Goal: Check status: Check status

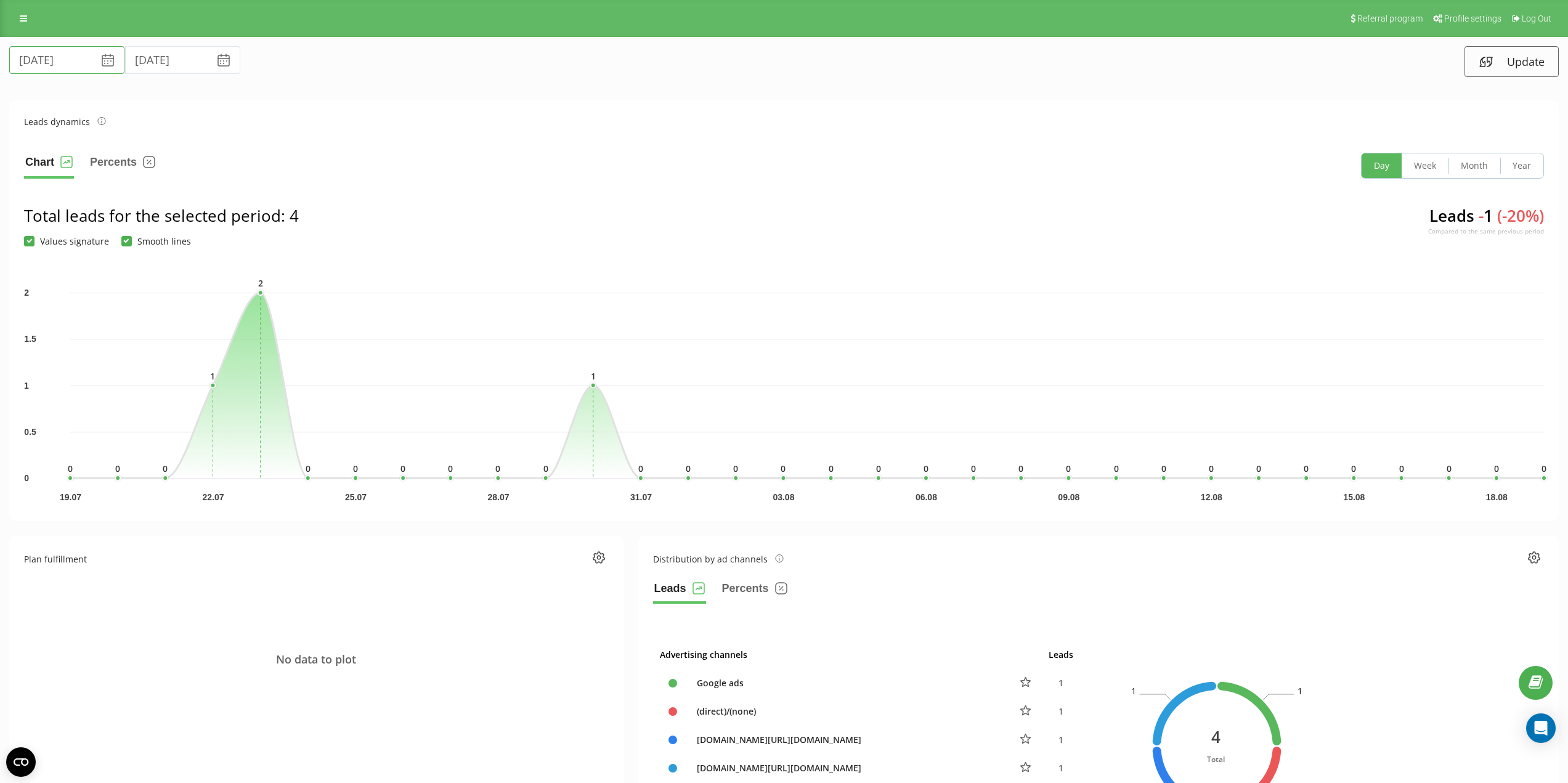
click at [82, 61] on input "19.07.2025" at bounding box center [67, 60] width 115 height 28
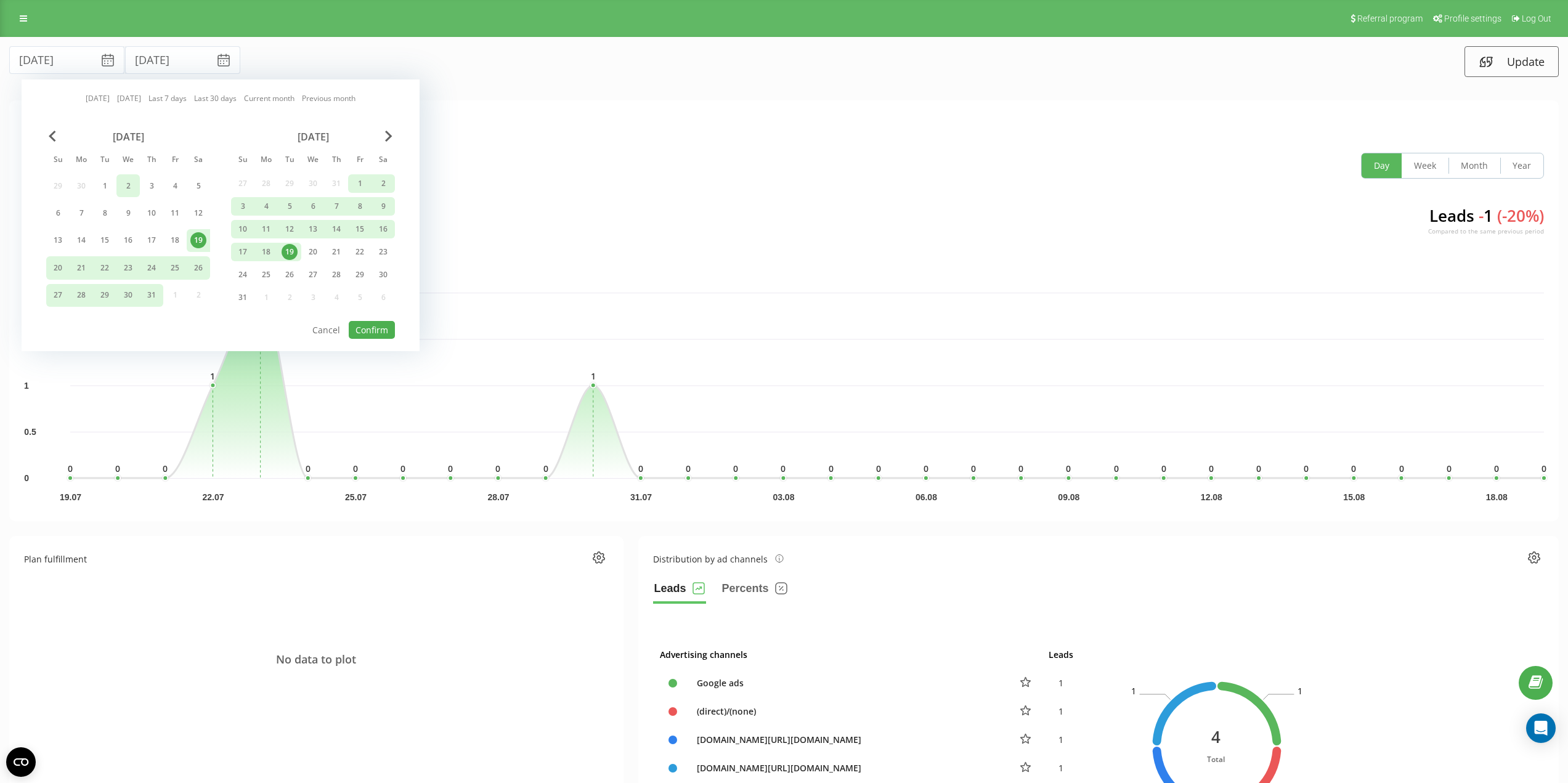
drag, startPoint x: 105, startPoint y: 189, endPoint x: 118, endPoint y: 192, distance: 13.3
click at [105, 188] on div "1" at bounding box center [104, 186] width 16 height 16
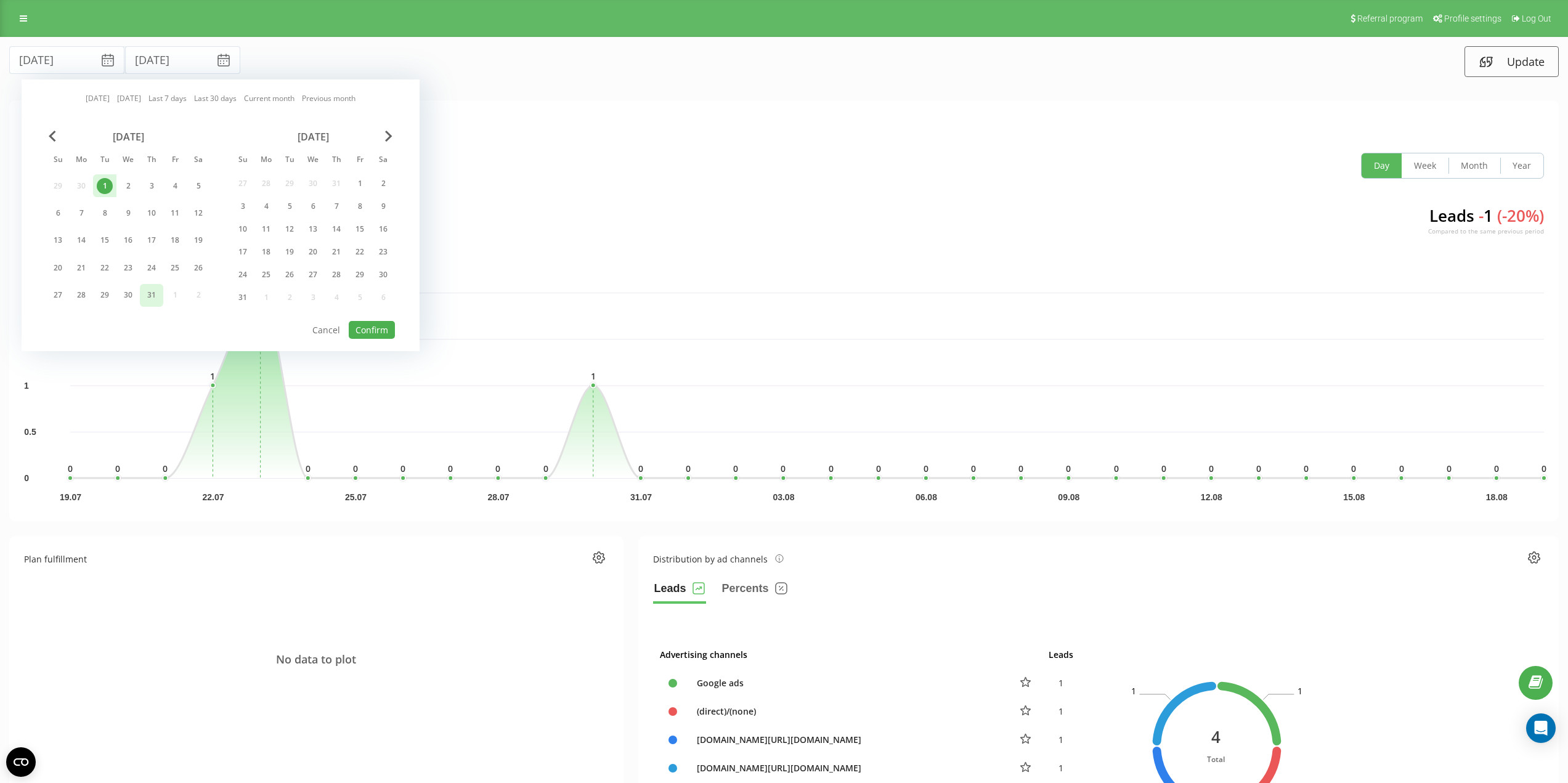
click at [150, 302] on div "31" at bounding box center [152, 295] width 16 height 16
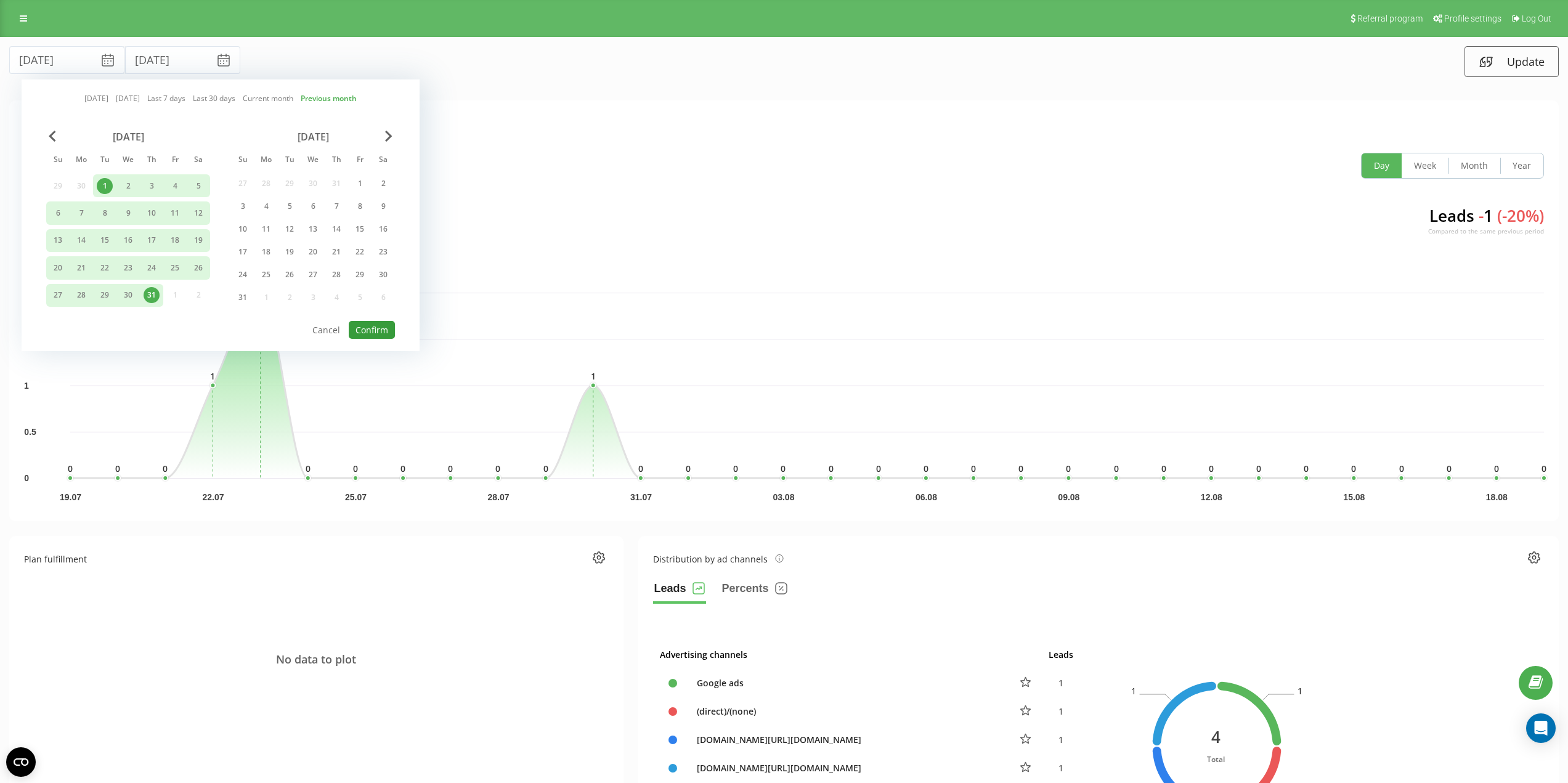
click at [363, 330] on button "Confirm" at bounding box center [372, 330] width 47 height 18
type input "01.07.2025"
type input "31.07.2025"
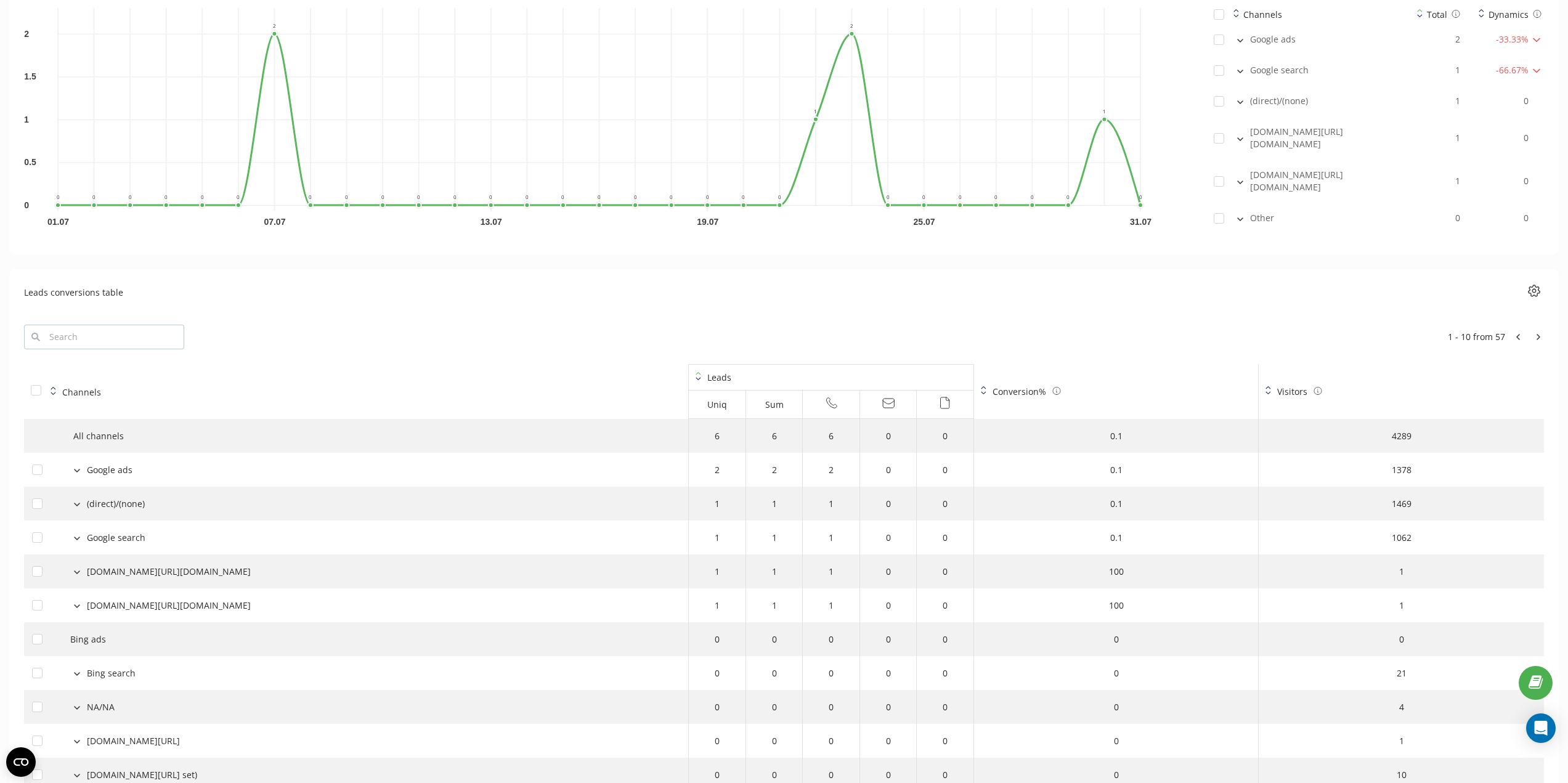
scroll to position [1048, 0]
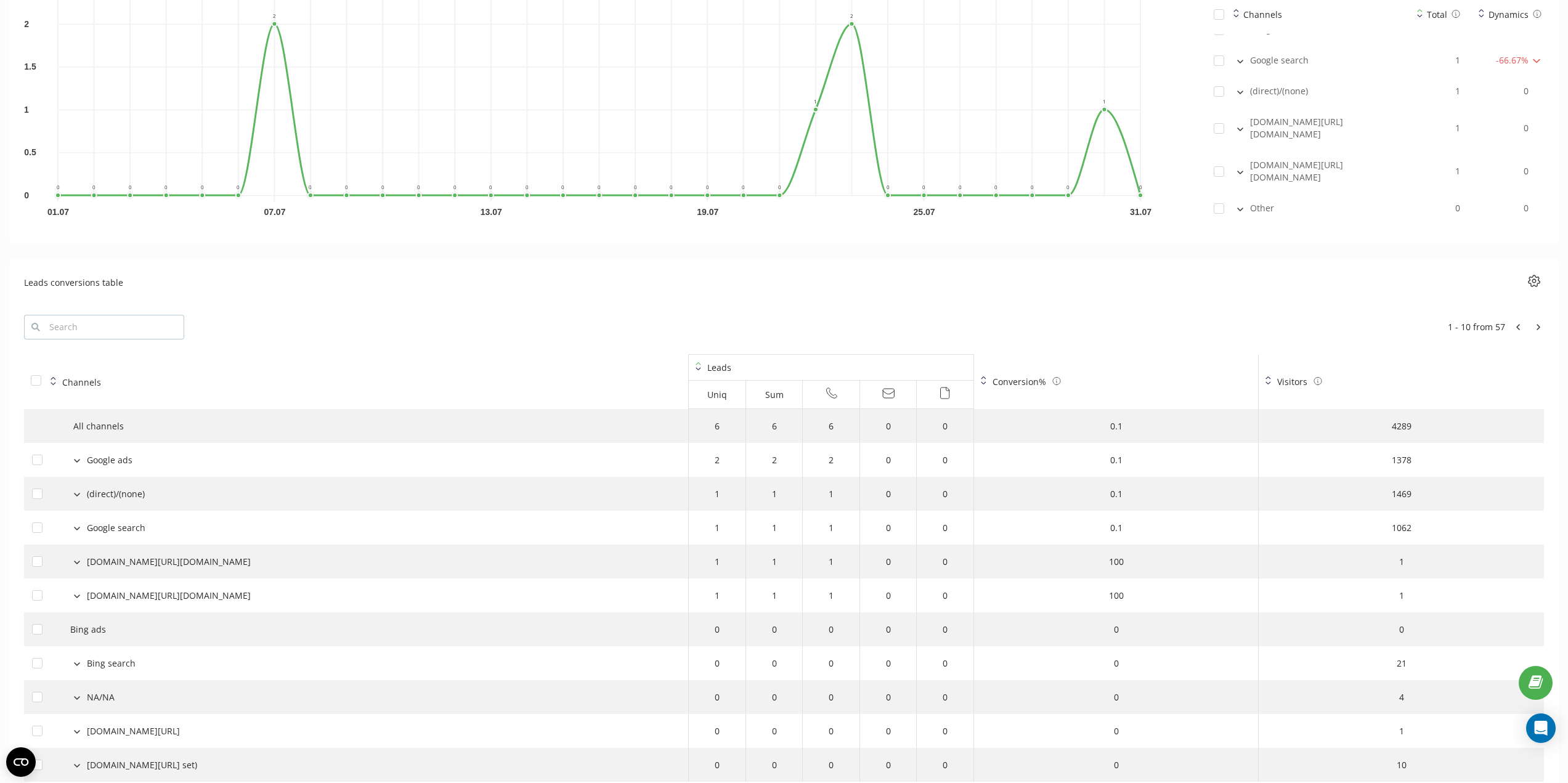
click at [73, 454] on button at bounding box center [77, 459] width 14 height 11
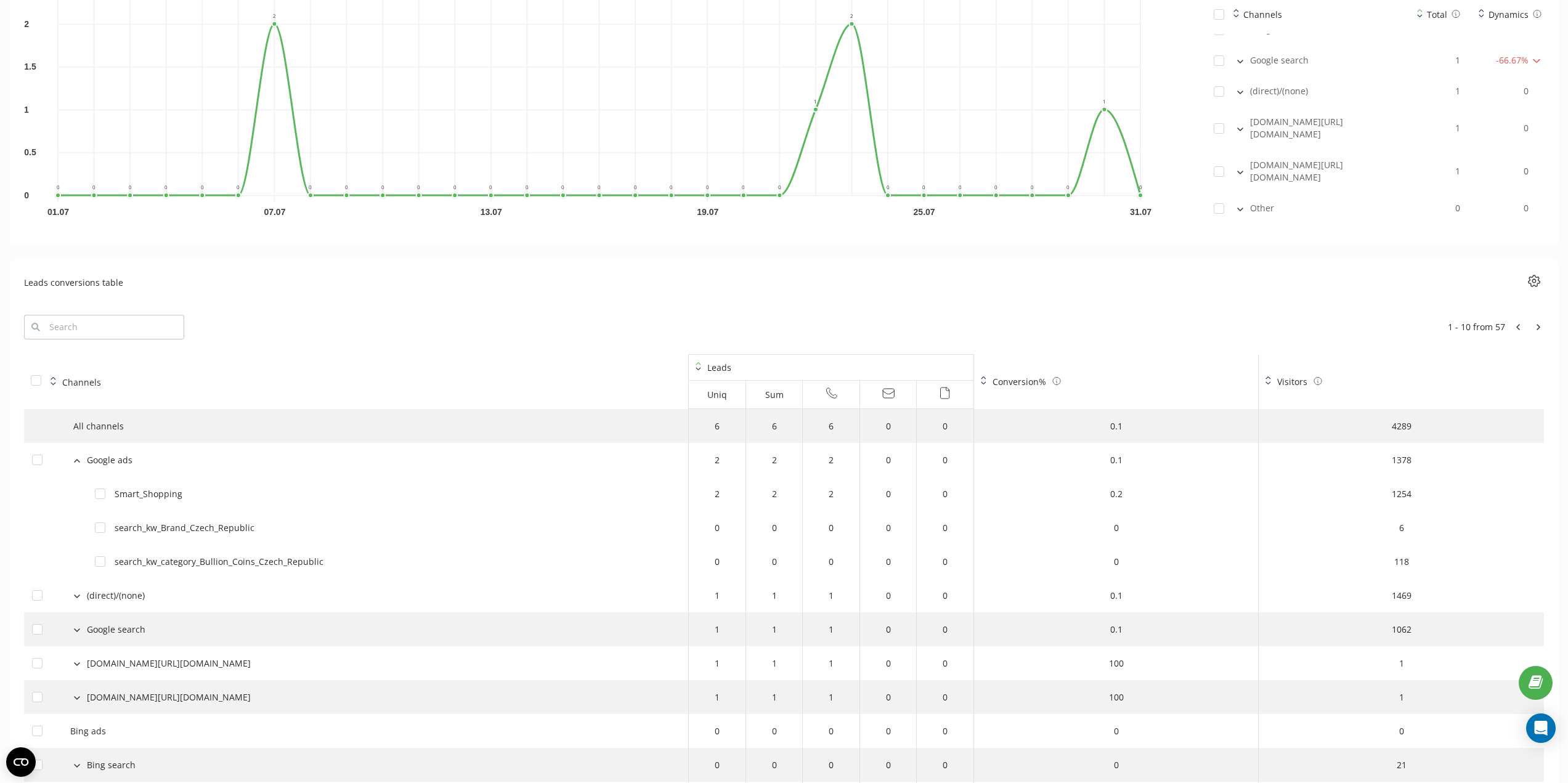
click at [79, 459] on icon at bounding box center [77, 460] width 5 height 3
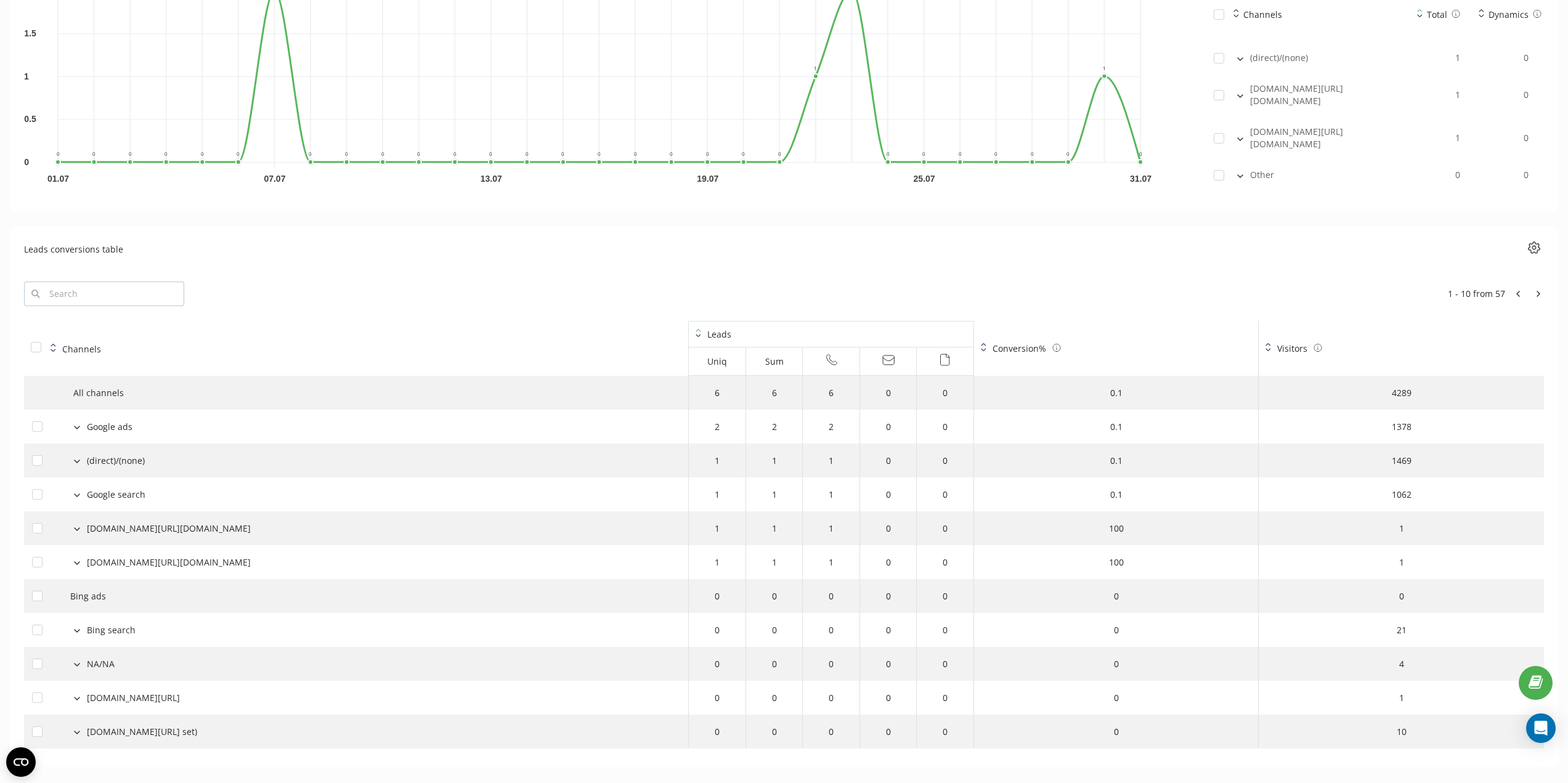
scroll to position [1083, 0]
click at [1407, 408] on td "1378" at bounding box center [1401, 424] width 285 height 34
click at [1403, 408] on td "1378" at bounding box center [1401, 424] width 285 height 34
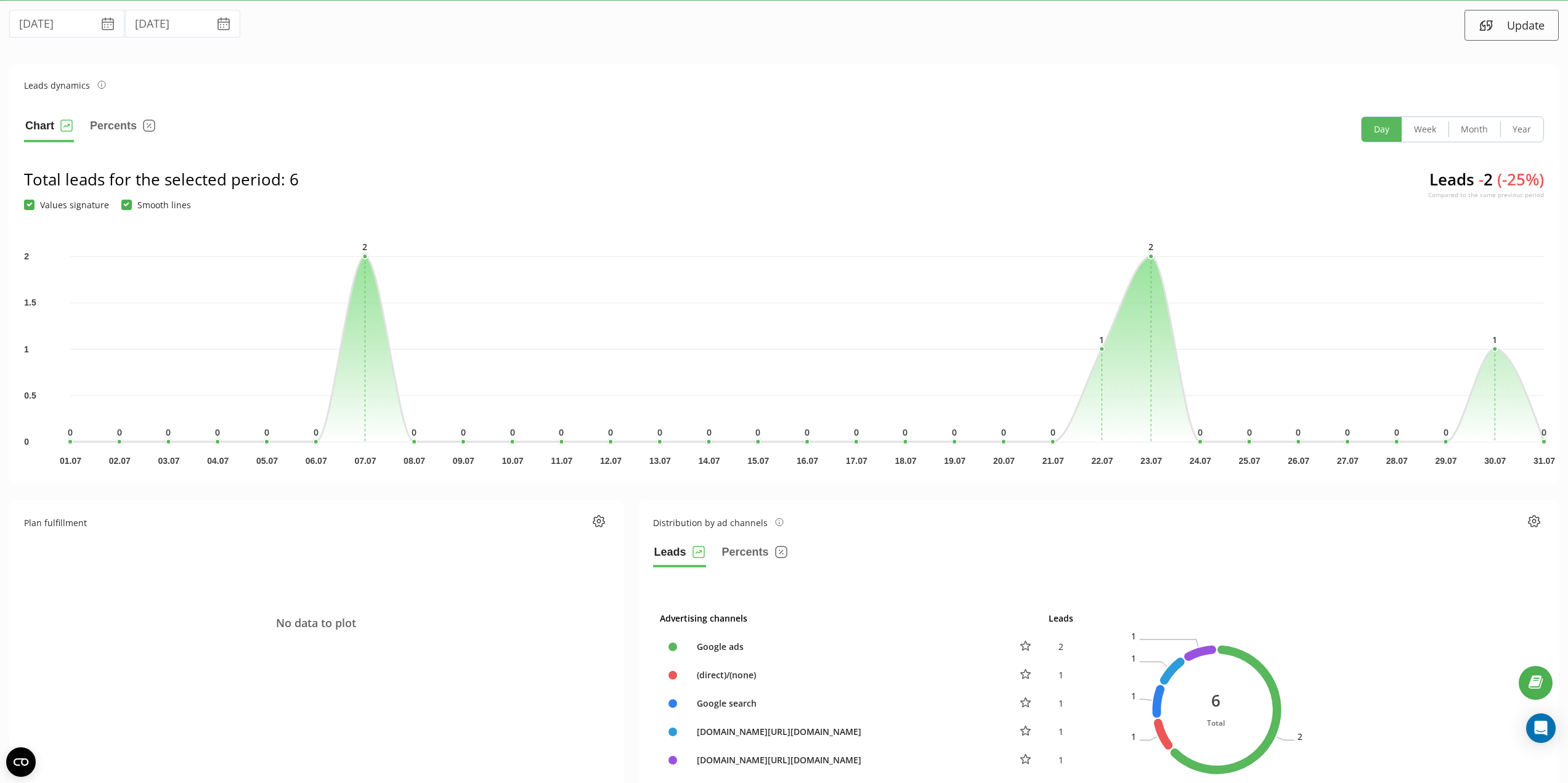
scroll to position [36, 0]
click at [110, 130] on button "Percents" at bounding box center [123, 129] width 68 height 26
click at [45, 130] on button "Chart" at bounding box center [49, 129] width 50 height 26
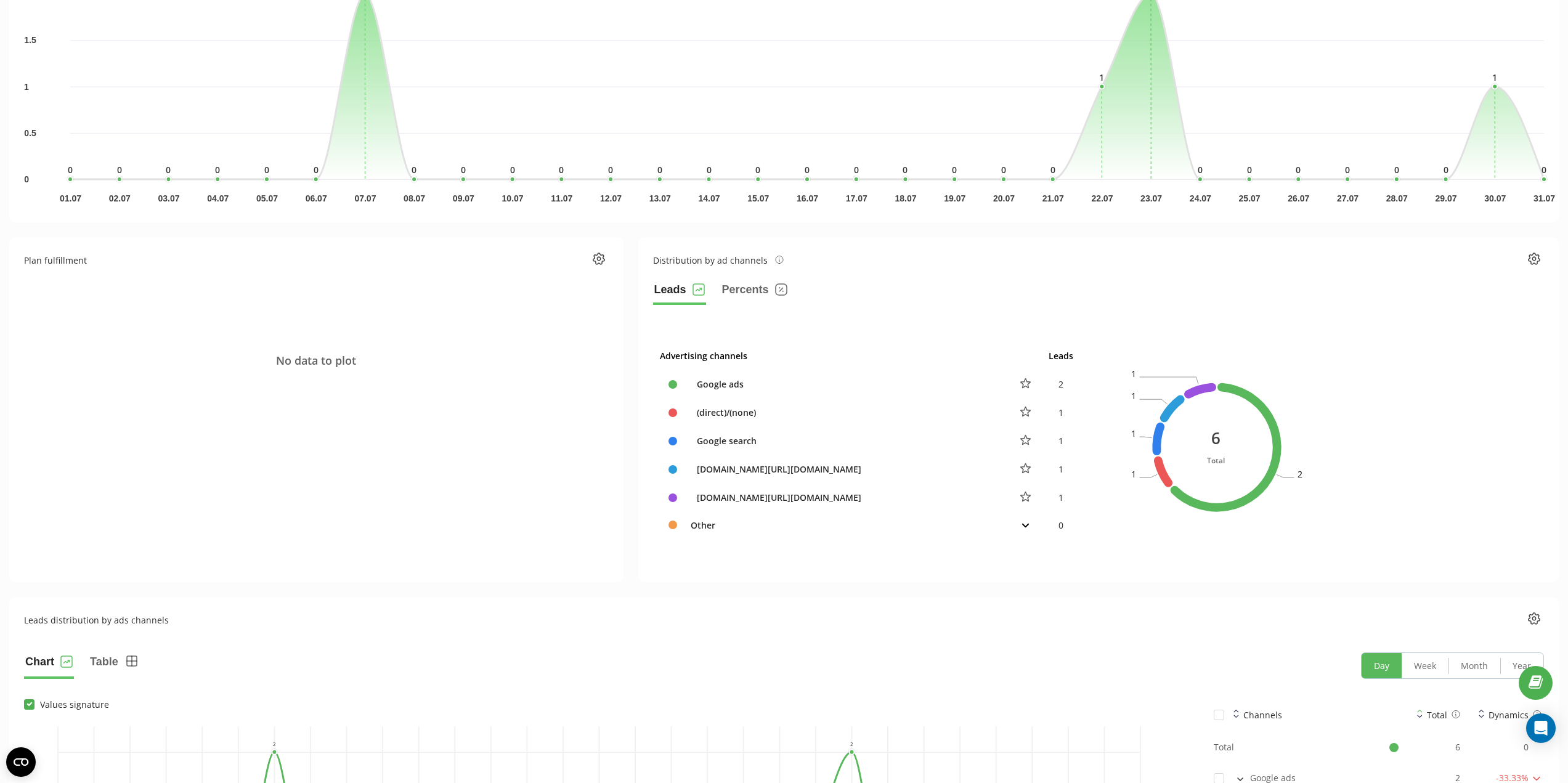
scroll to position [343, 0]
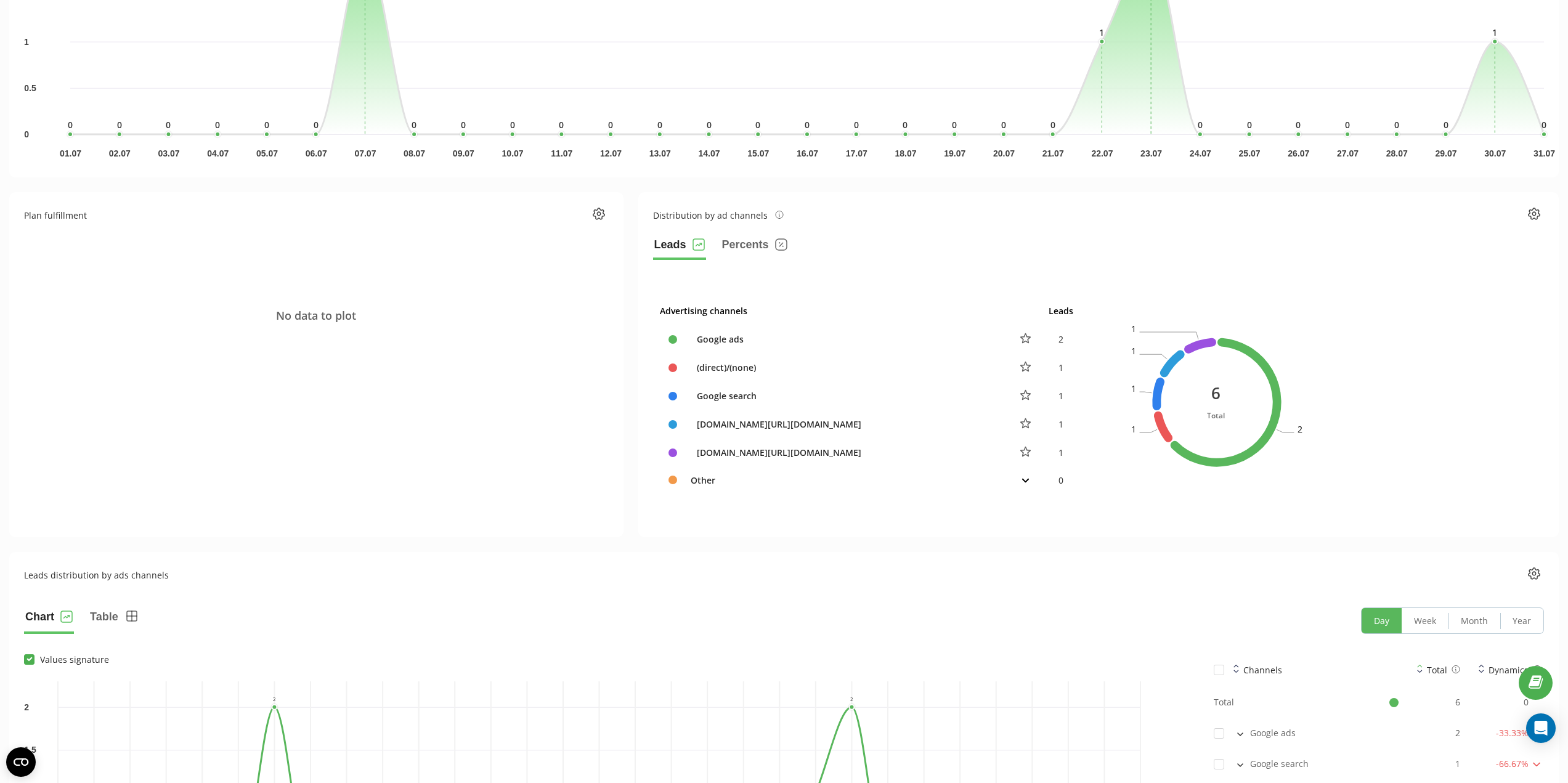
click at [681, 246] on button "Leads" at bounding box center [679, 247] width 53 height 24
click at [775, 216] on icon at bounding box center [779, 215] width 9 height 8
click at [676, 248] on button "Leads" at bounding box center [679, 247] width 53 height 24
click at [742, 246] on button "Percents" at bounding box center [755, 247] width 68 height 24
click at [665, 244] on button "Leads" at bounding box center [679, 247] width 53 height 24
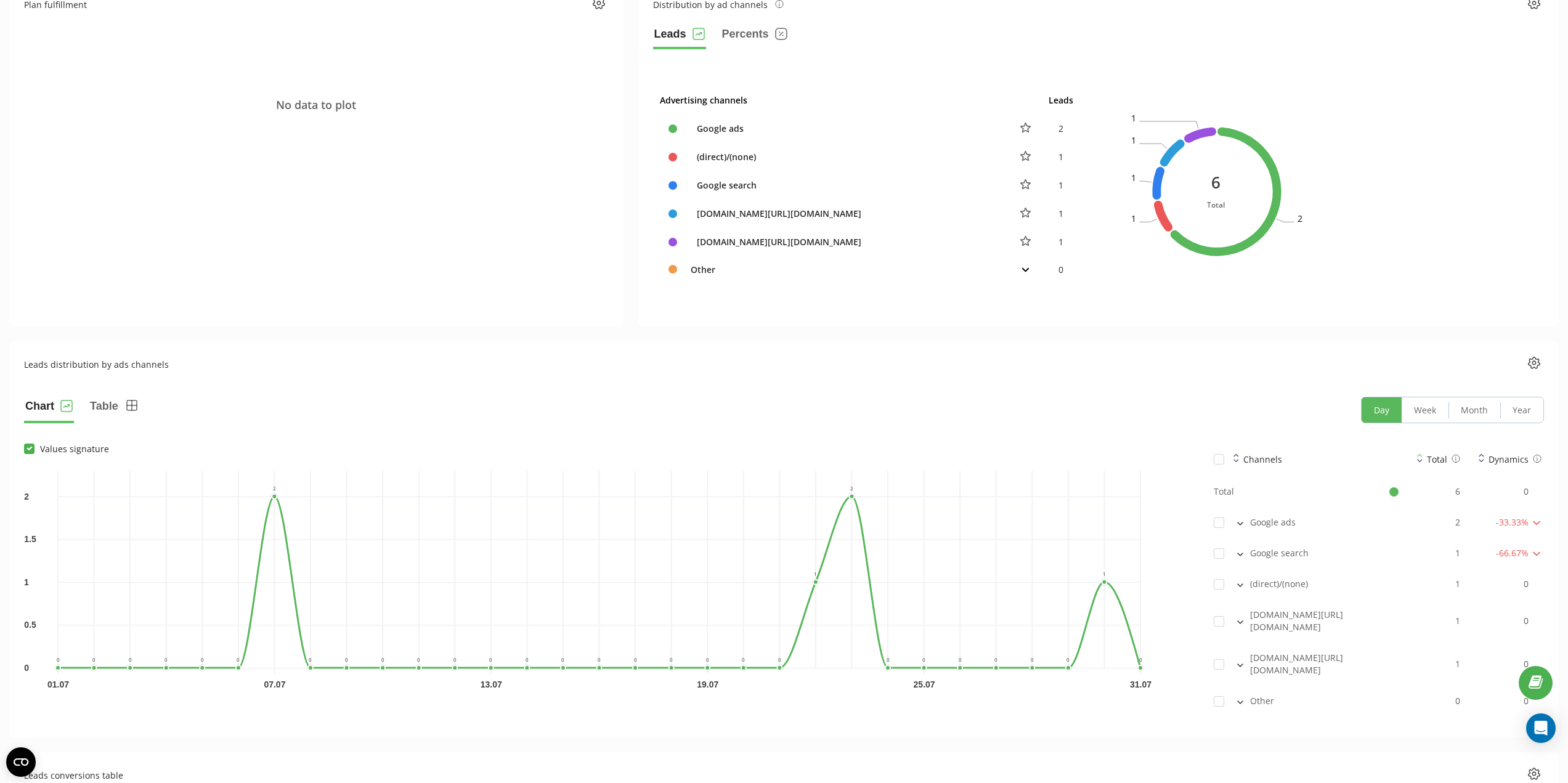
scroll to position [467, 0]
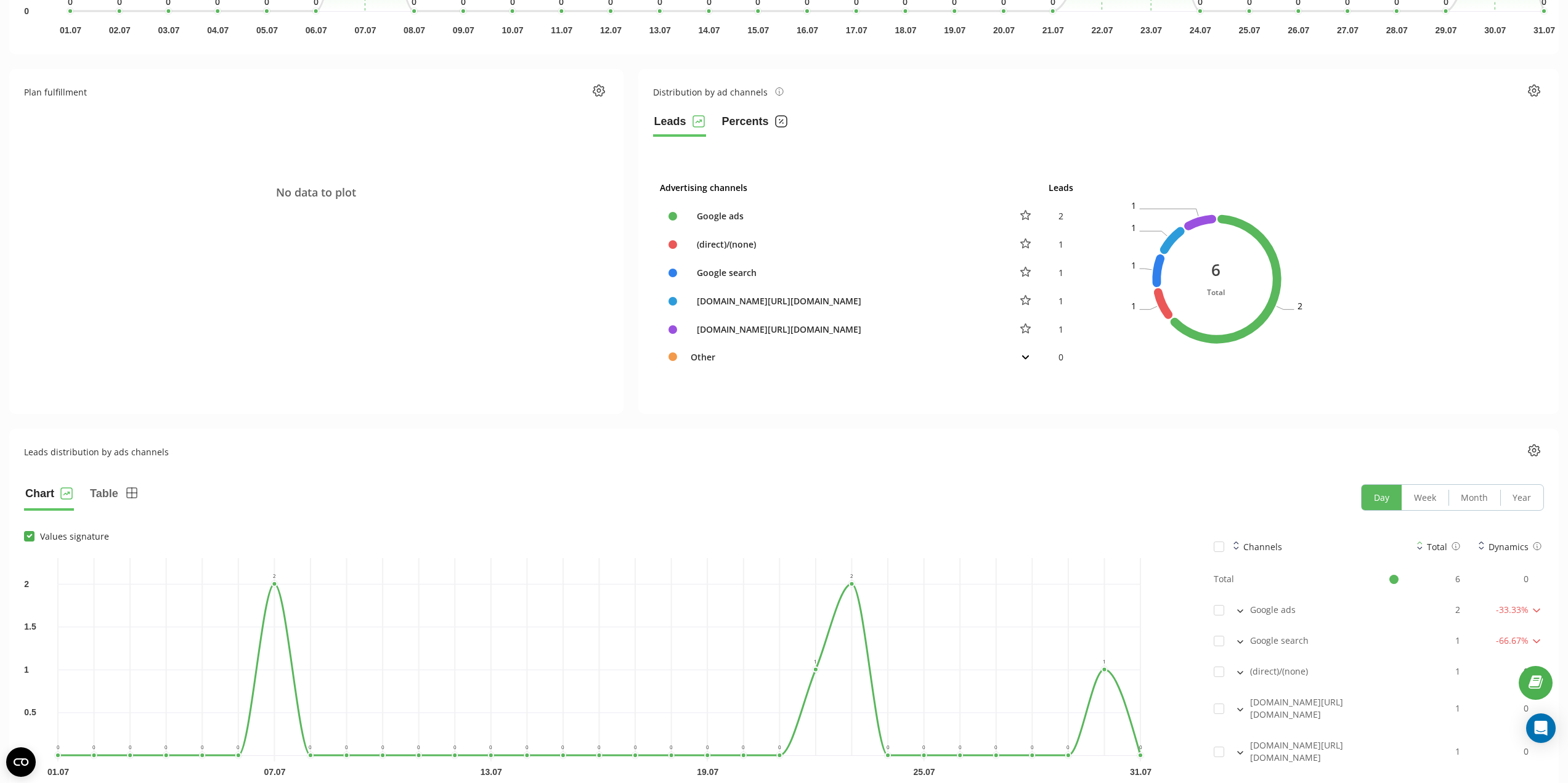
click at [745, 129] on button "Percents" at bounding box center [755, 124] width 68 height 24
click at [673, 124] on button "Leads" at bounding box center [679, 124] width 53 height 24
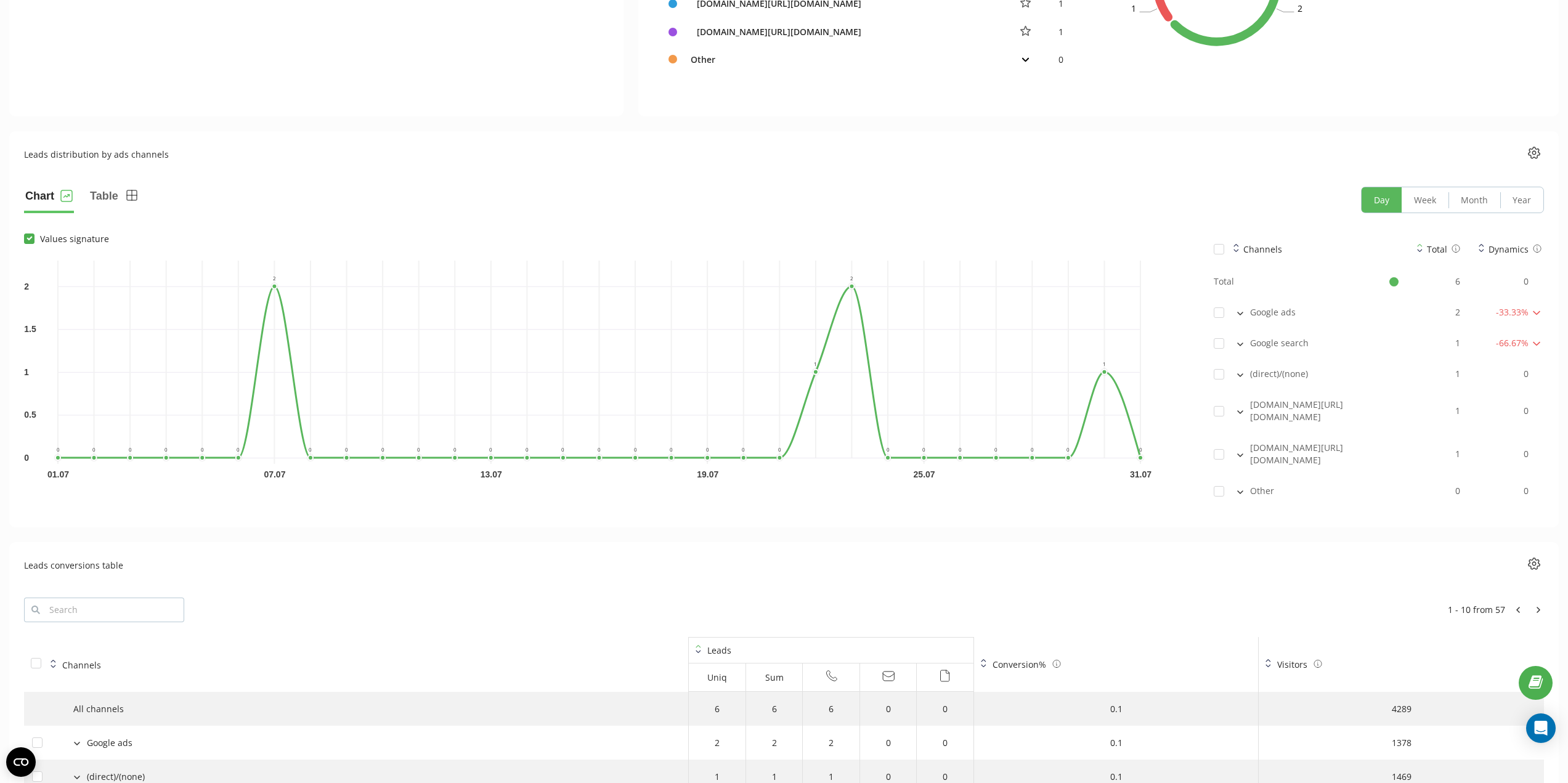
scroll to position [898, 0]
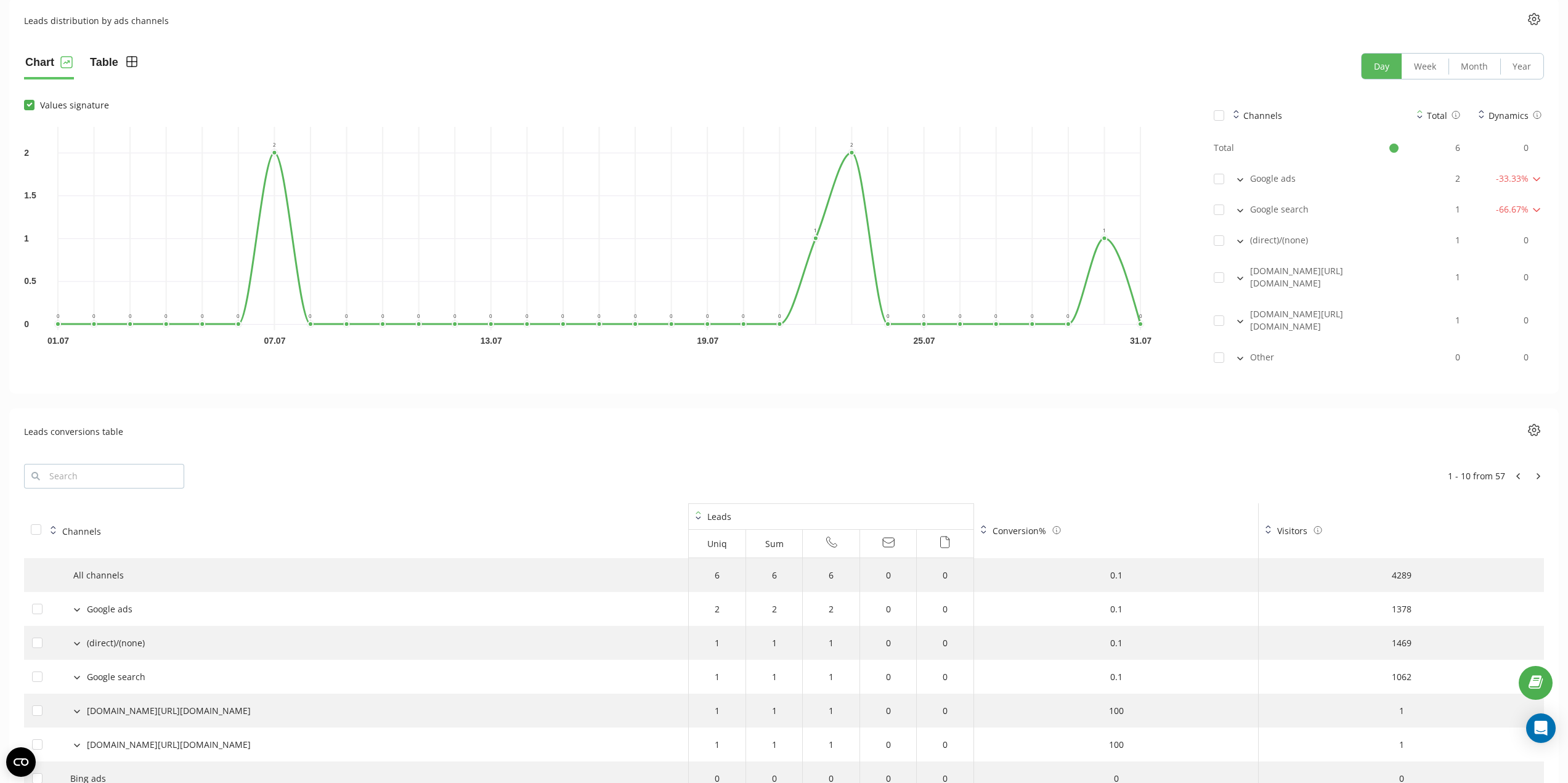
click at [107, 61] on button "Table" at bounding box center [114, 65] width 52 height 26
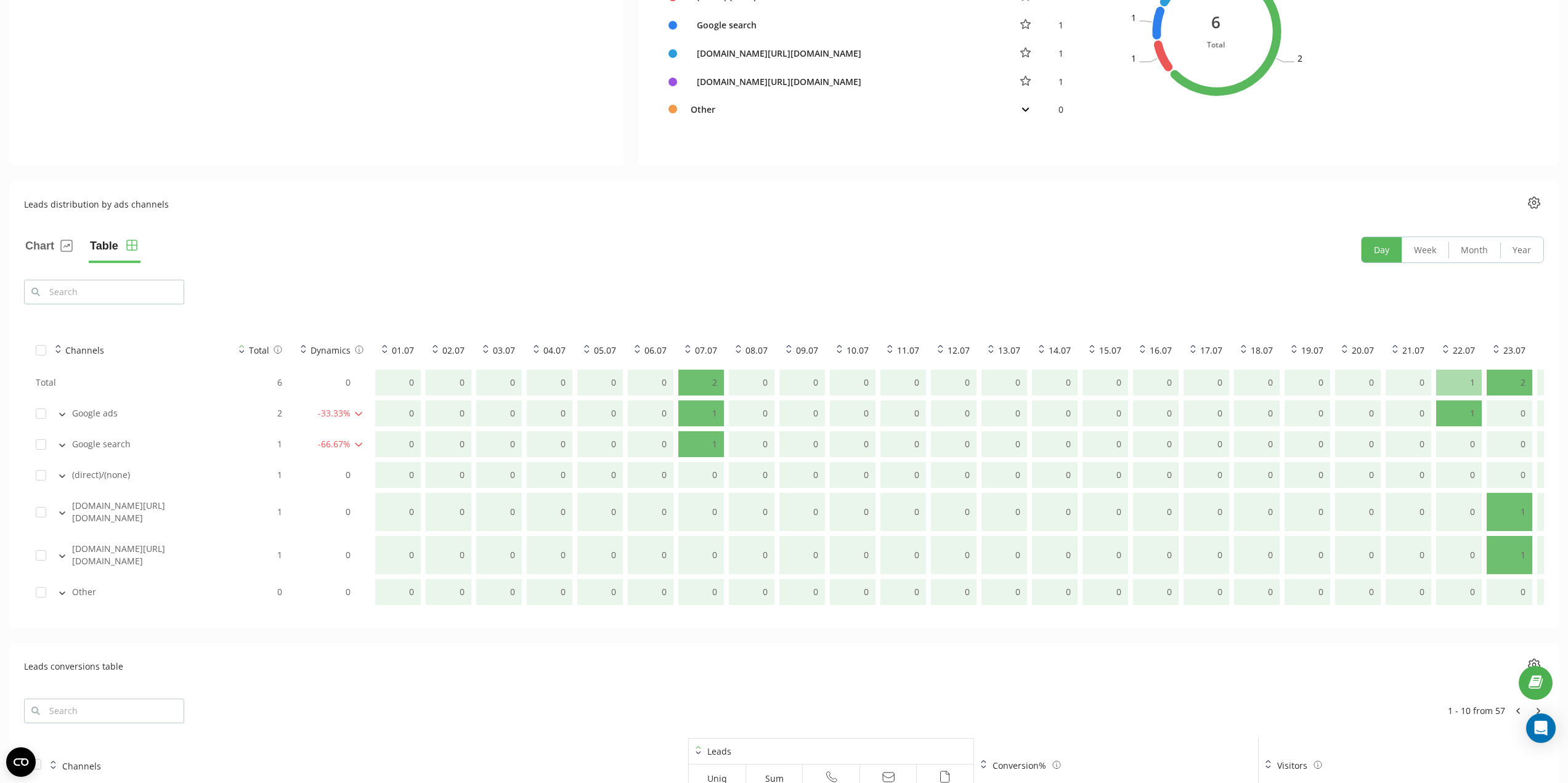
scroll to position [713, 0]
click at [66, 419] on button at bounding box center [62, 414] width 14 height 11
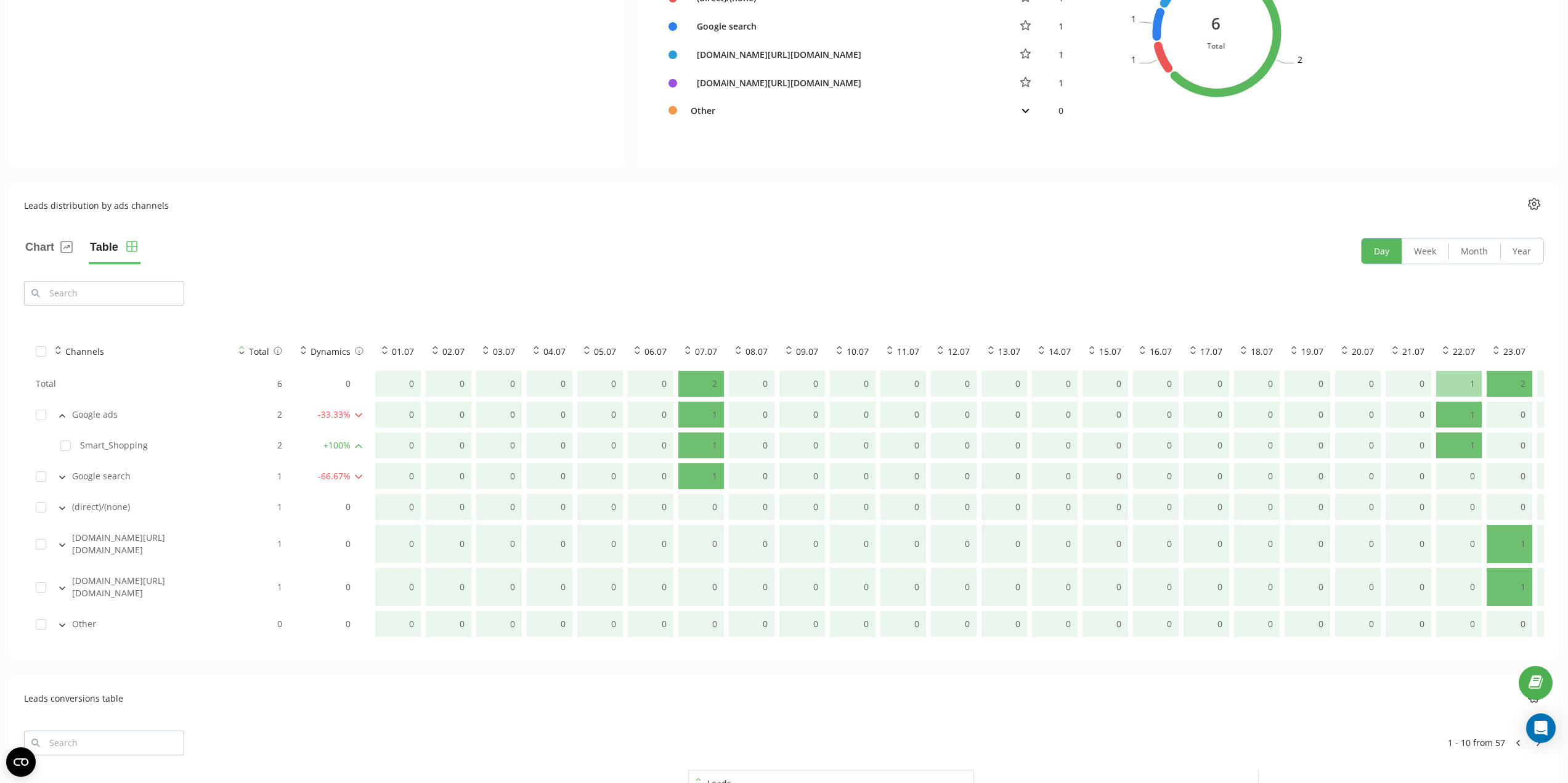
click at [61, 416] on icon at bounding box center [61, 415] width 5 height 3
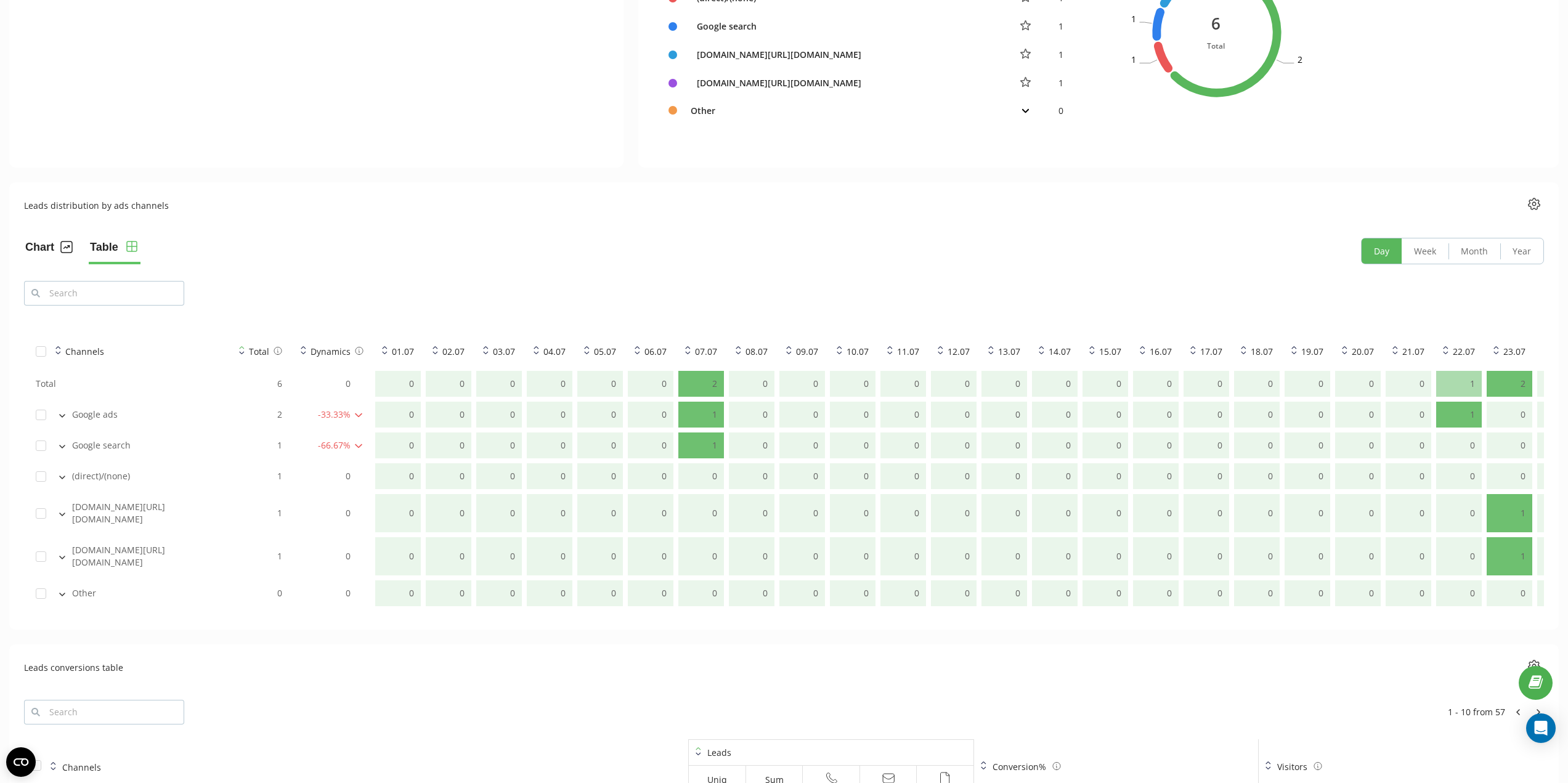
click at [43, 252] on button "Chart" at bounding box center [49, 250] width 50 height 26
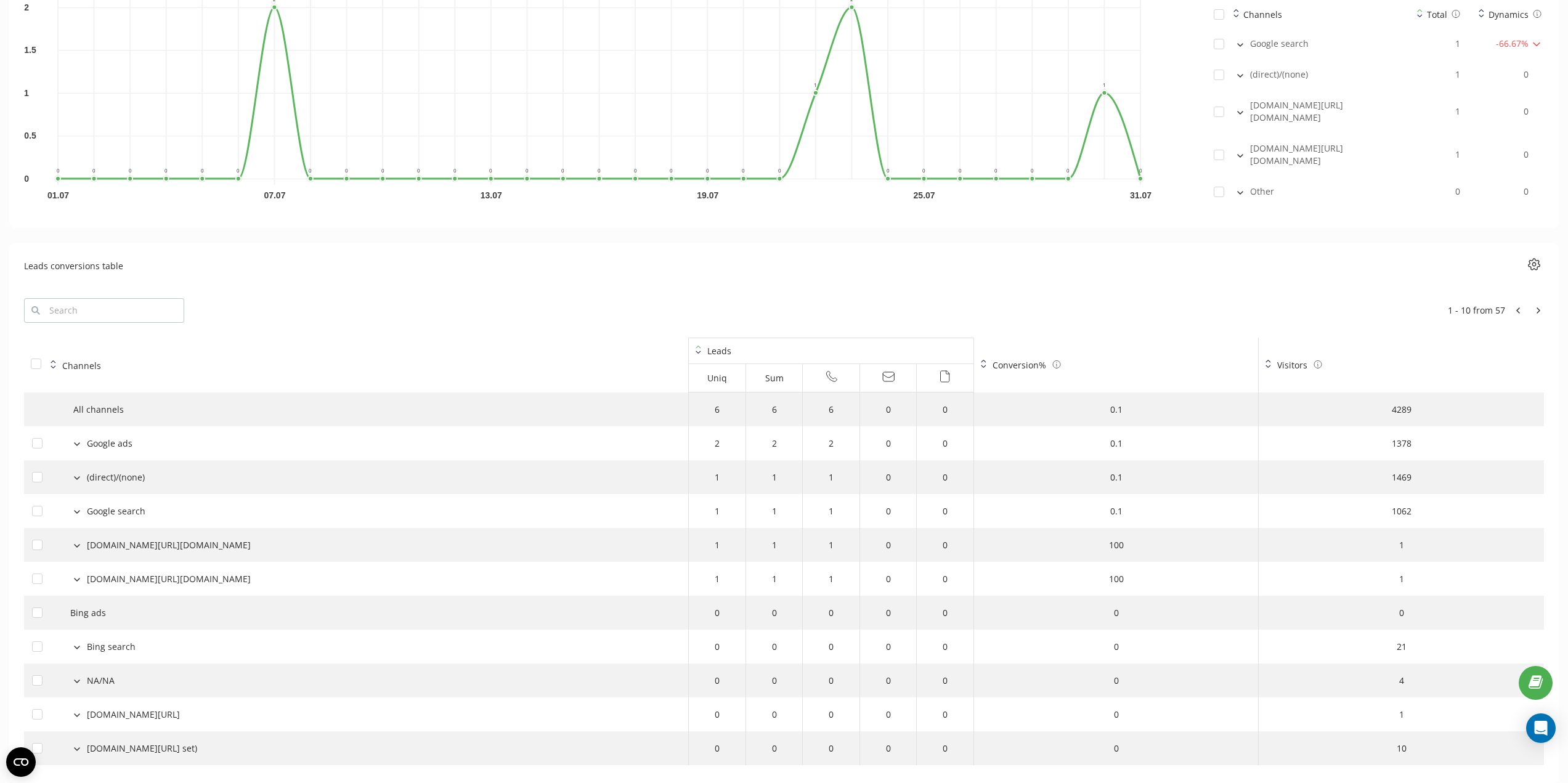
scroll to position [1083, 0]
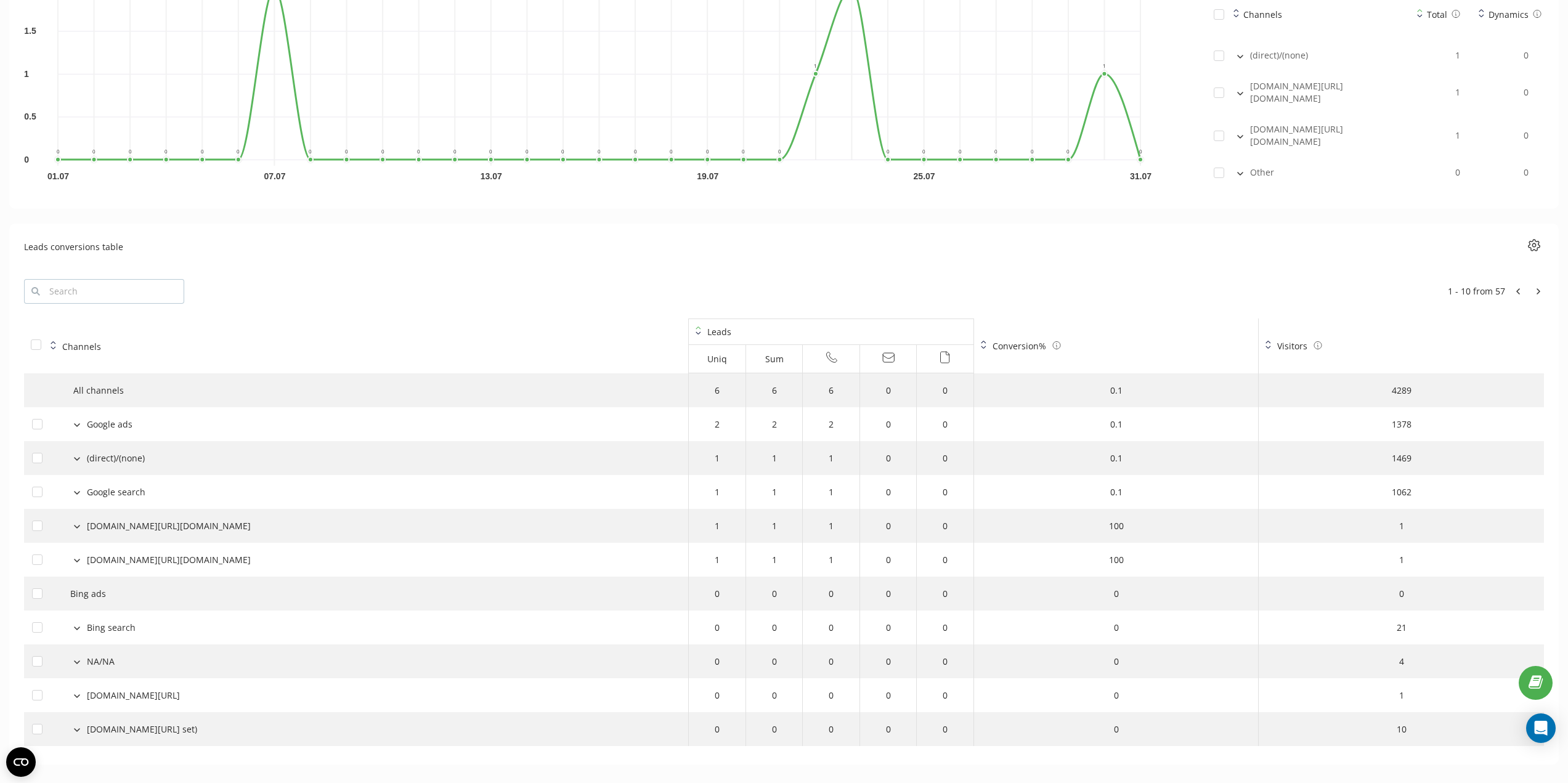
click at [80, 321] on th "Channels" at bounding box center [356, 345] width 664 height 54
click at [54, 340] on icon at bounding box center [53, 345] width 6 height 10
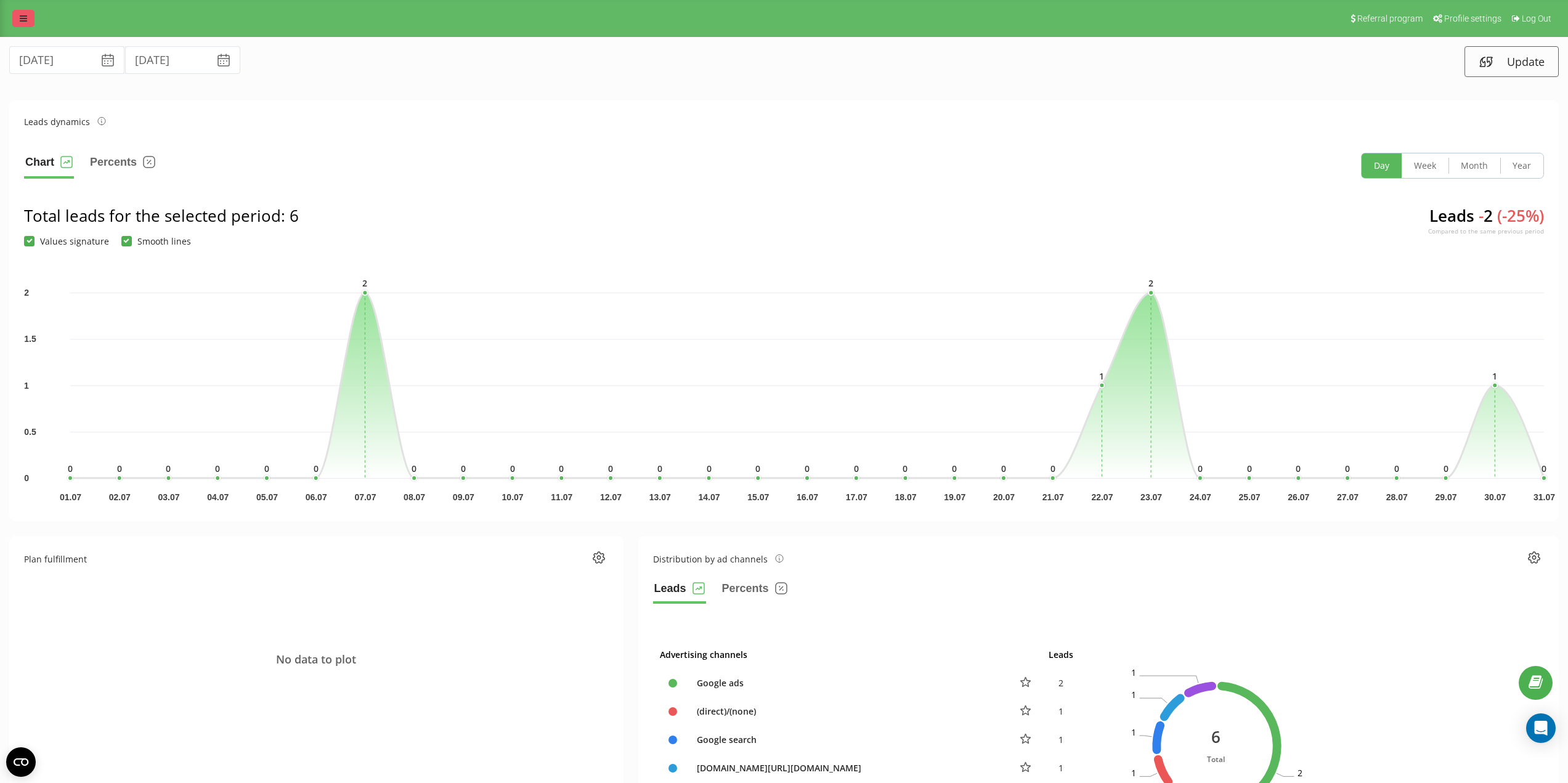
click at [23, 21] on icon at bounding box center [23, 18] width 8 height 9
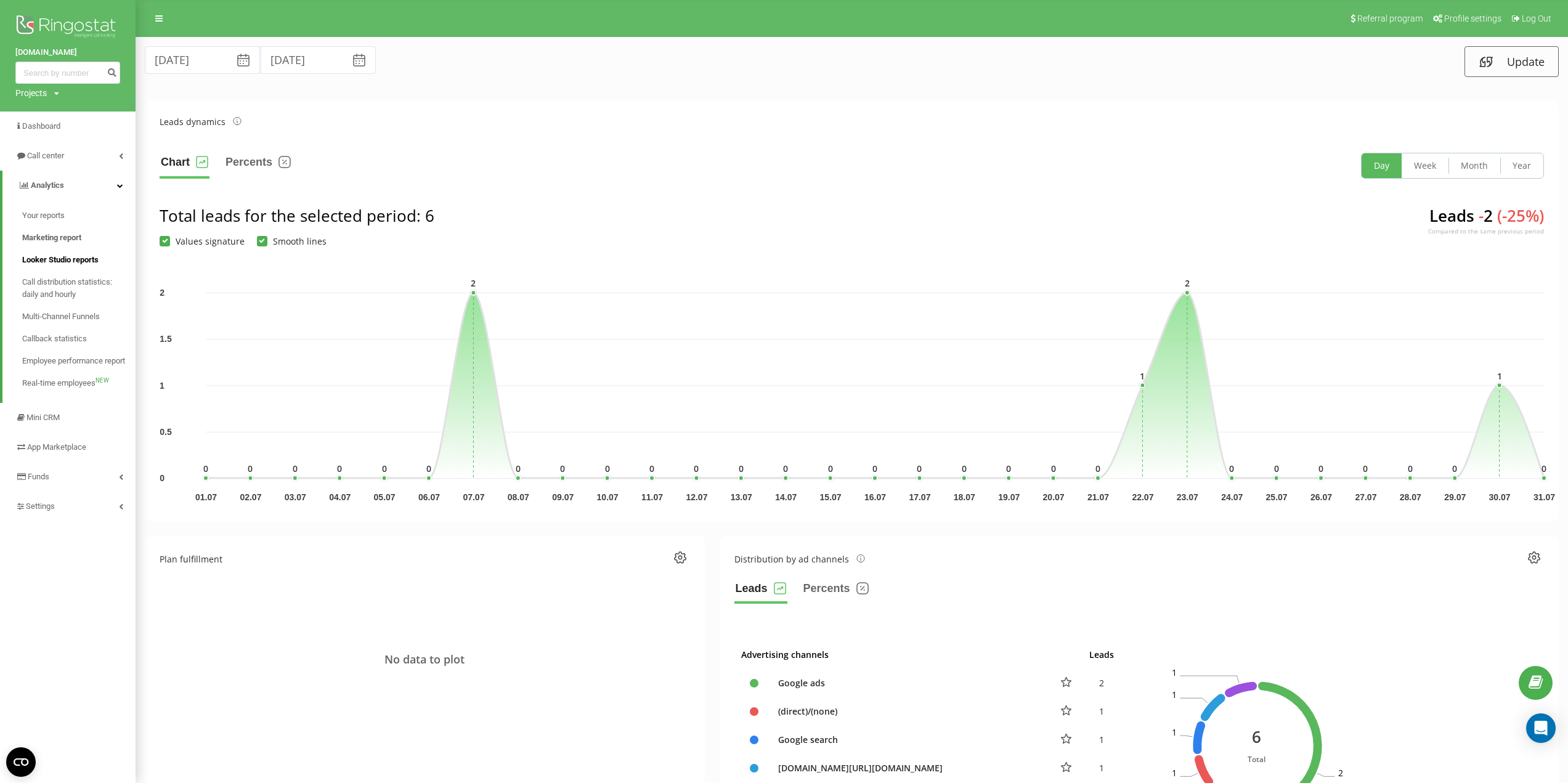
click at [94, 261] on span "Looker Studio reports" at bounding box center [60, 260] width 77 height 13
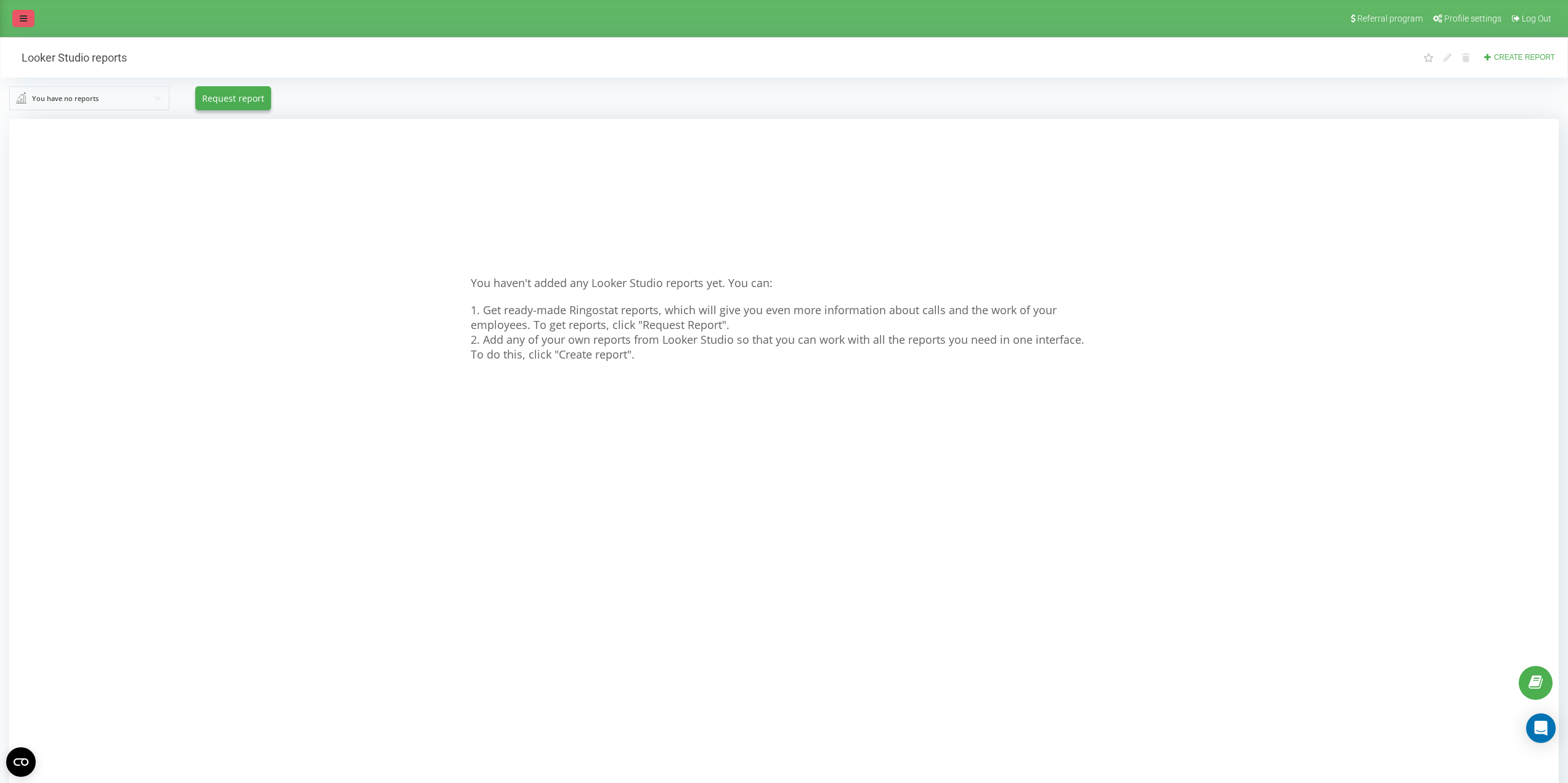
click at [22, 16] on icon at bounding box center [23, 18] width 8 height 9
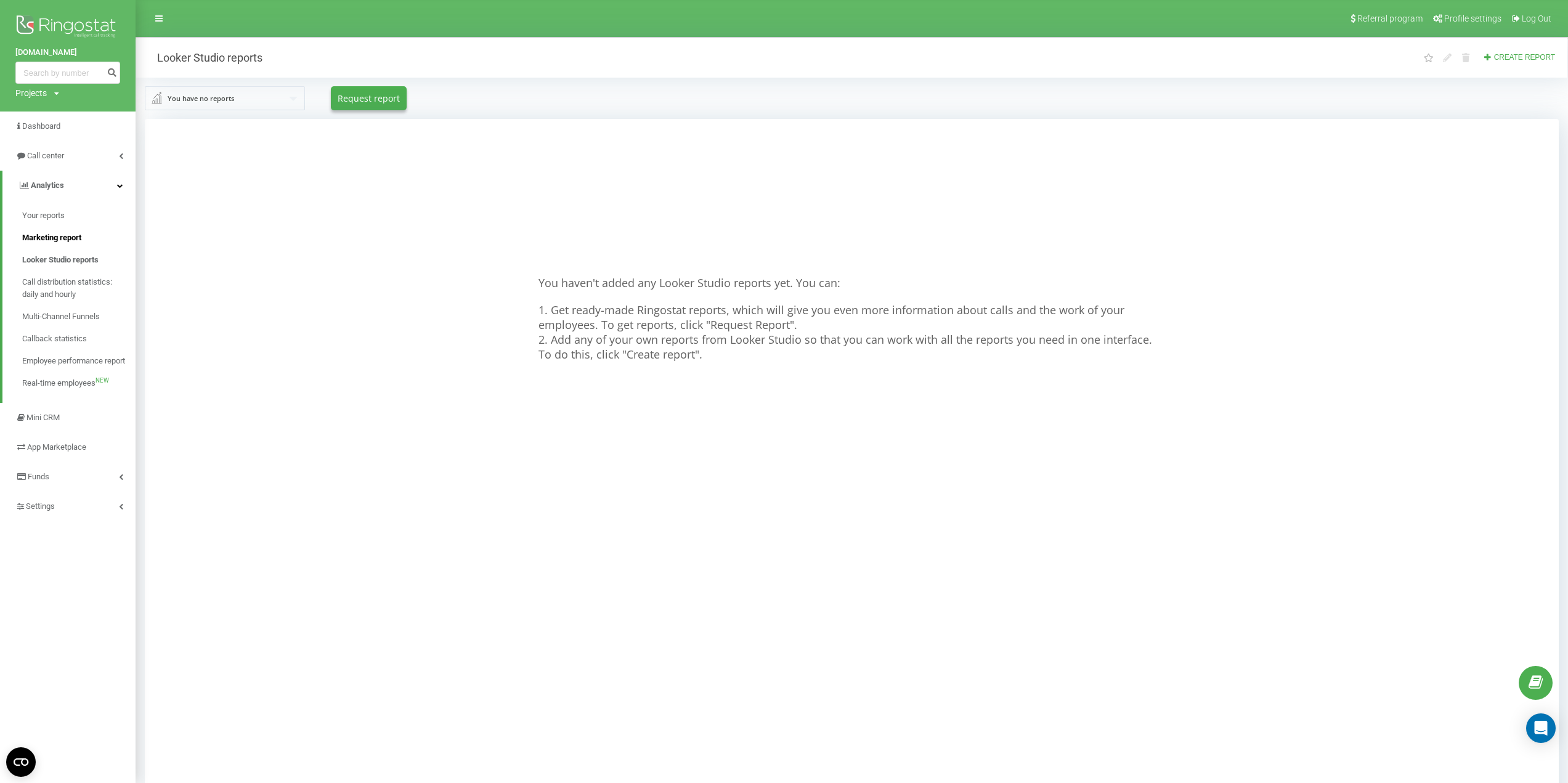
click at [65, 239] on span "Marketing report" at bounding box center [52, 237] width 59 height 13
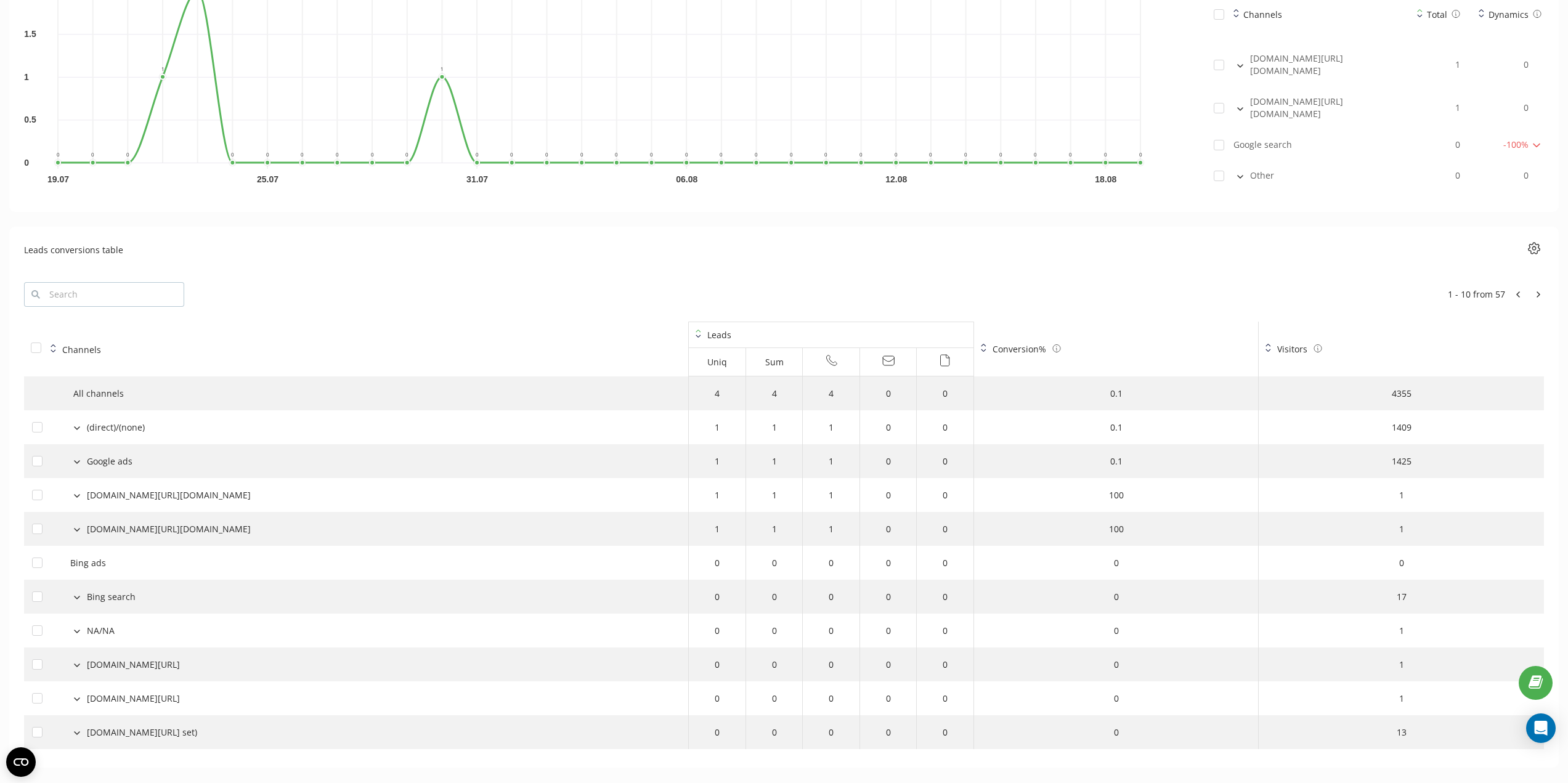
scroll to position [1083, 0]
click at [79, 587] on button at bounding box center [77, 592] width 14 height 11
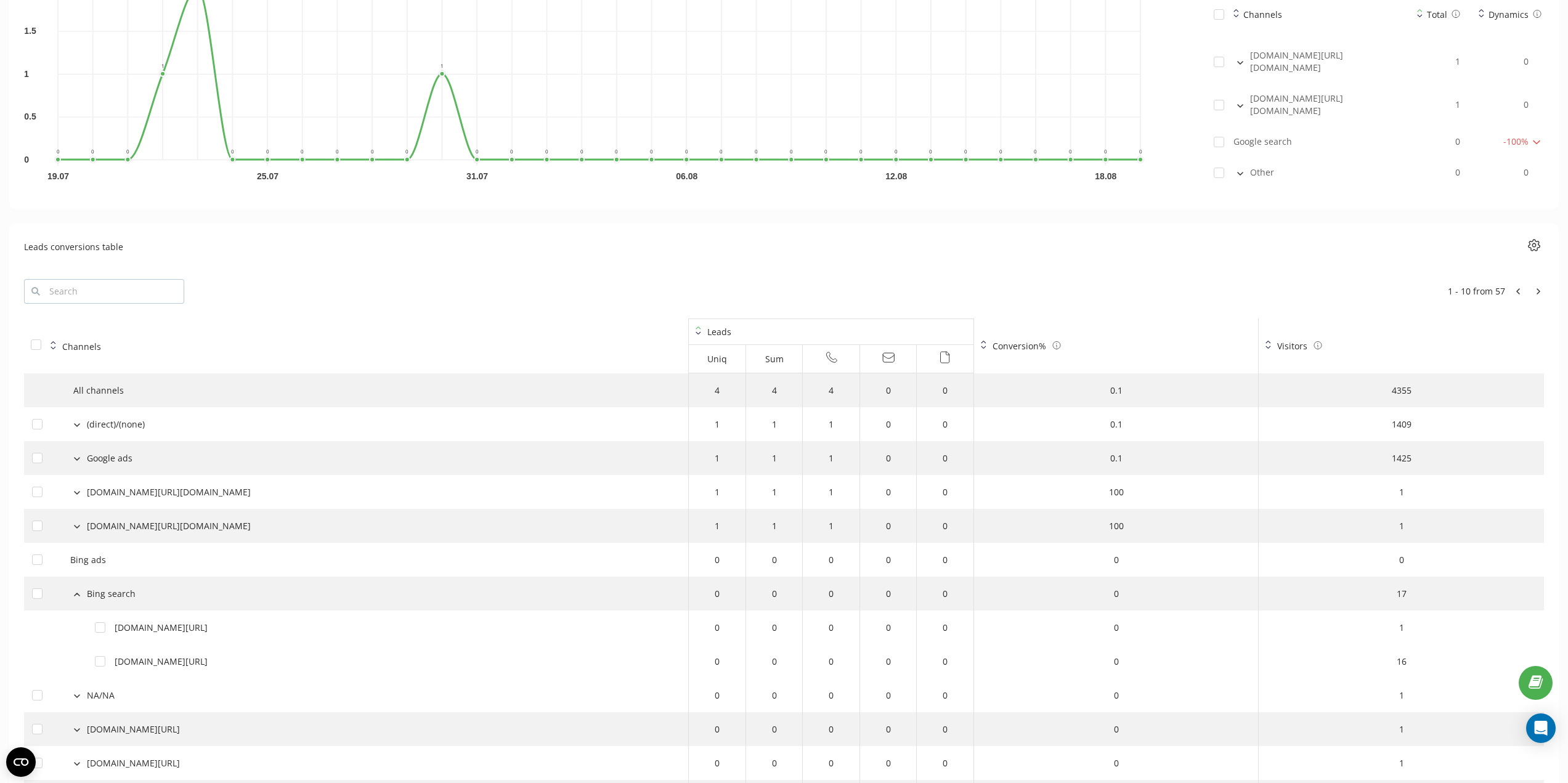
click at [78, 593] on icon at bounding box center [77, 594] width 5 height 3
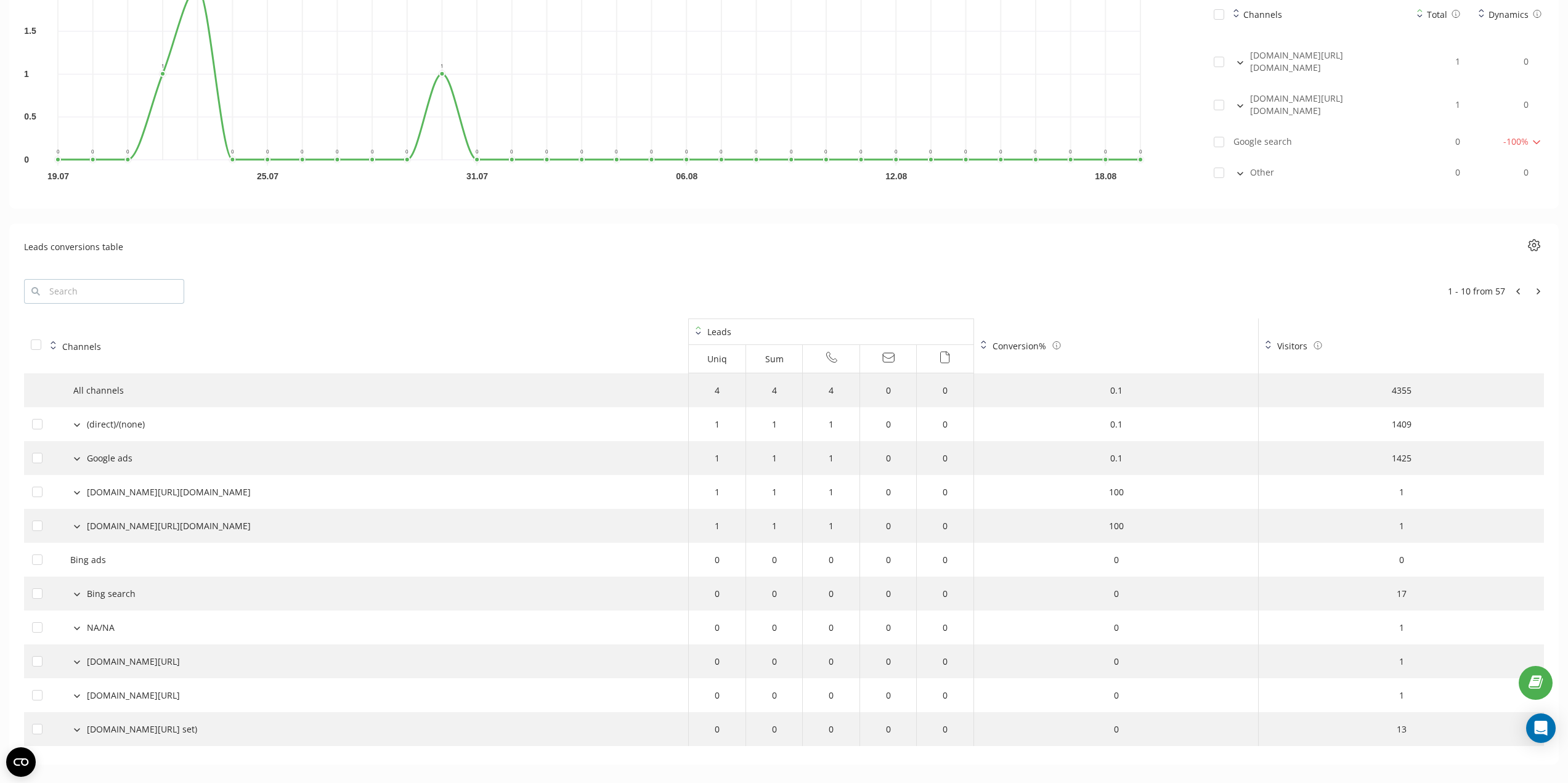
click at [79, 418] on button at bounding box center [77, 423] width 14 height 11
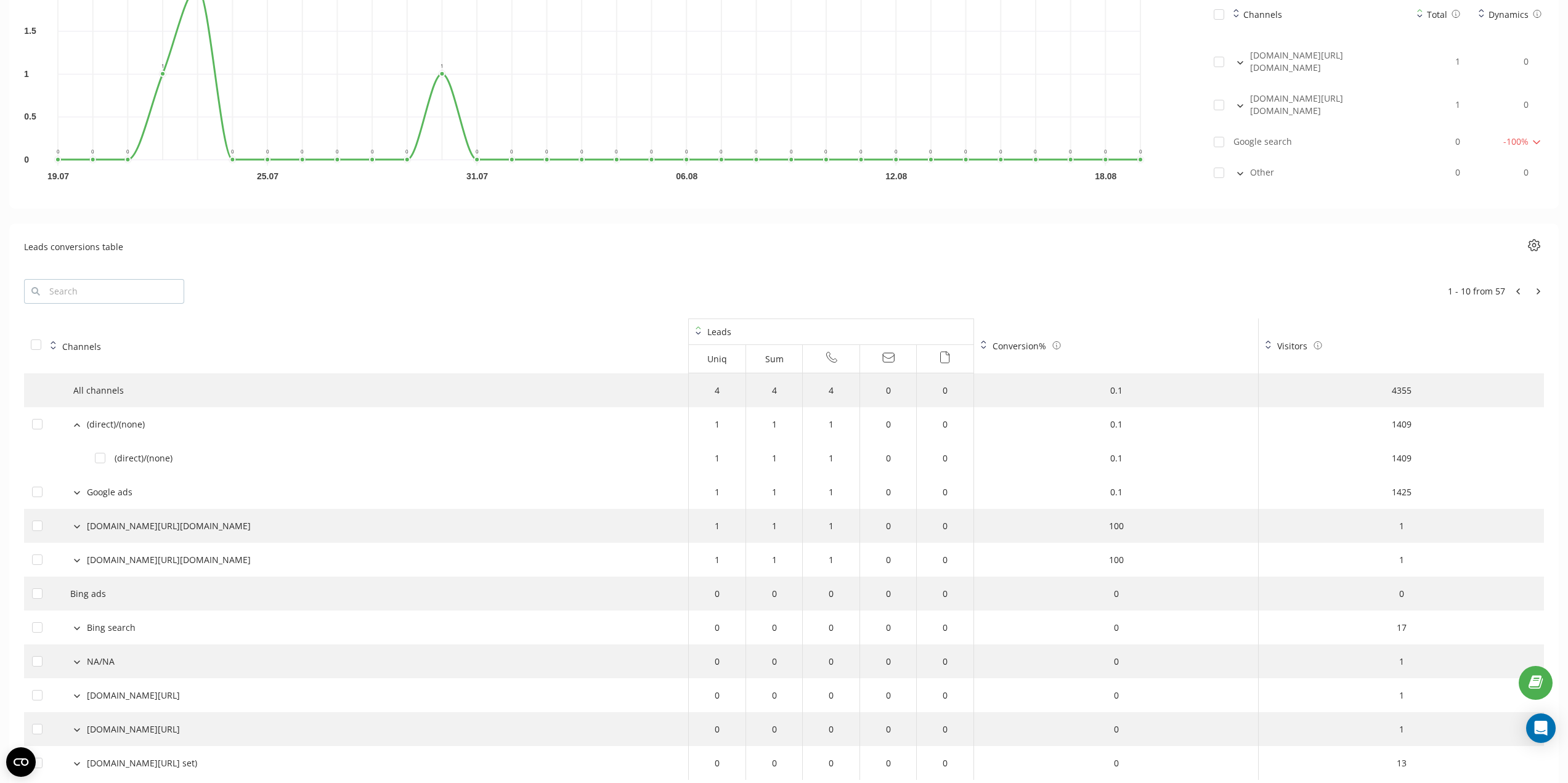
click at [76, 418] on button at bounding box center [77, 423] width 14 height 11
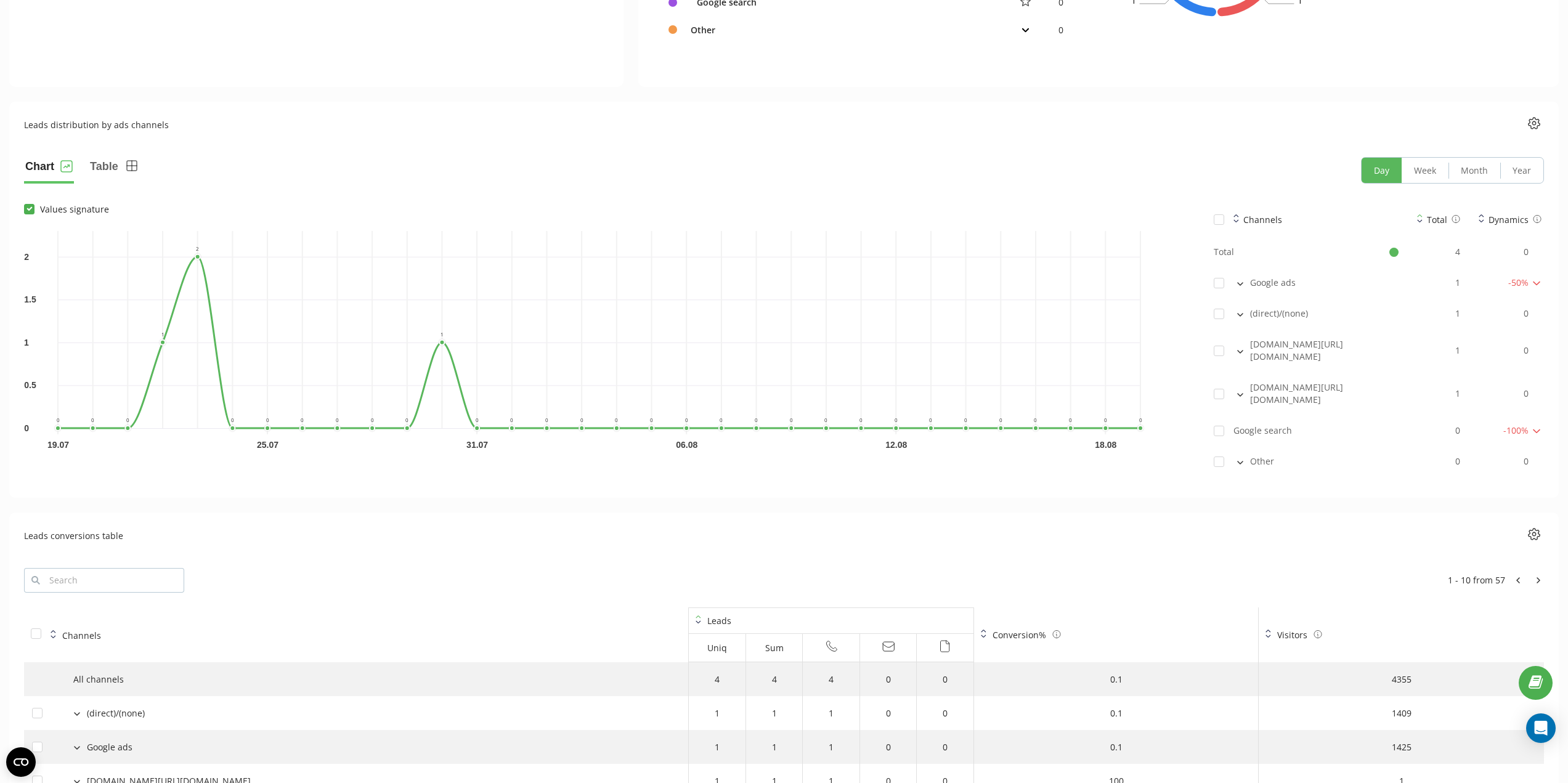
scroll to position [713, 0]
